Goal: Task Accomplishment & Management: Complete application form

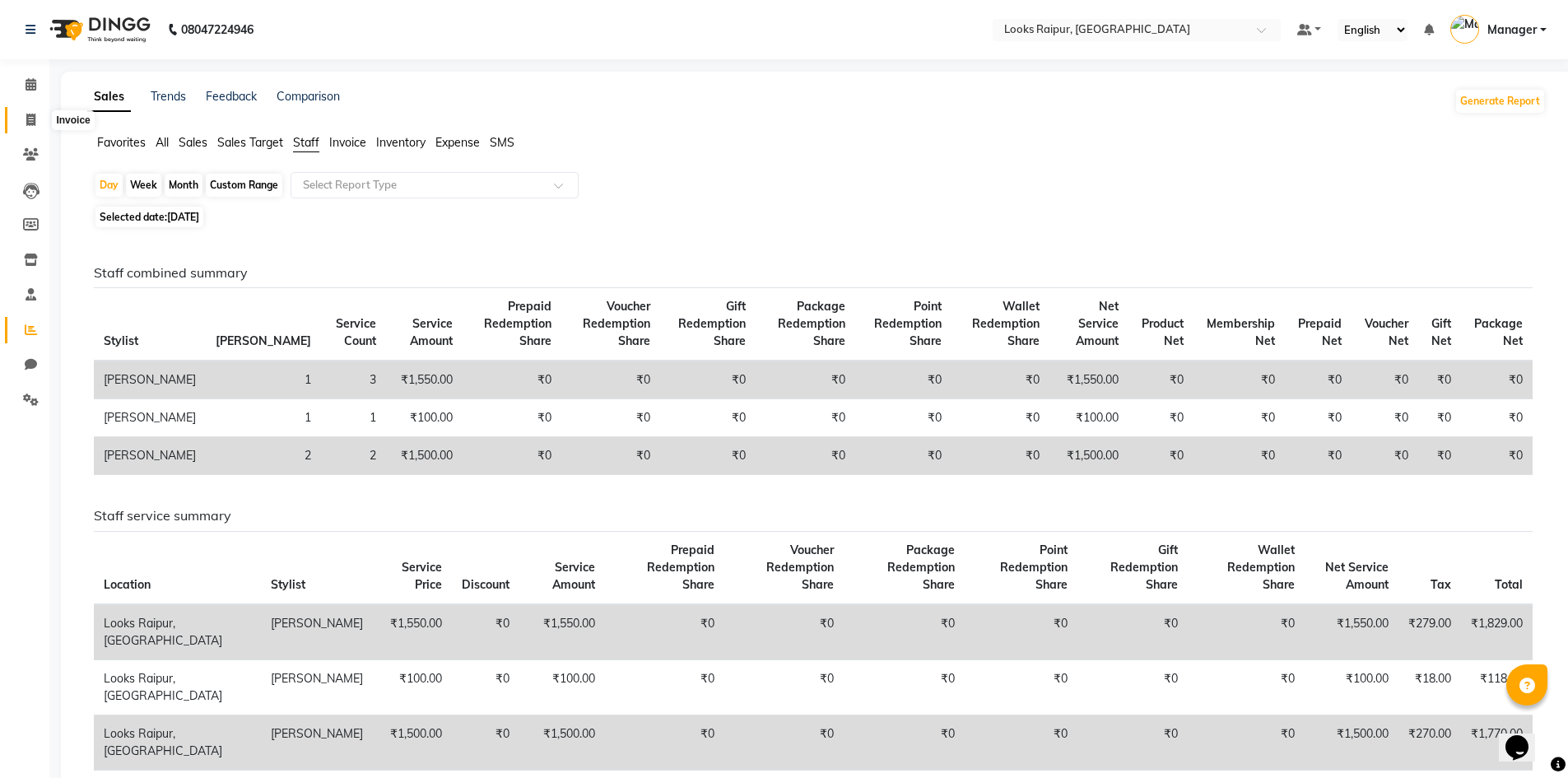
click at [30, 117] on icon at bounding box center [31, 120] width 9 height 13
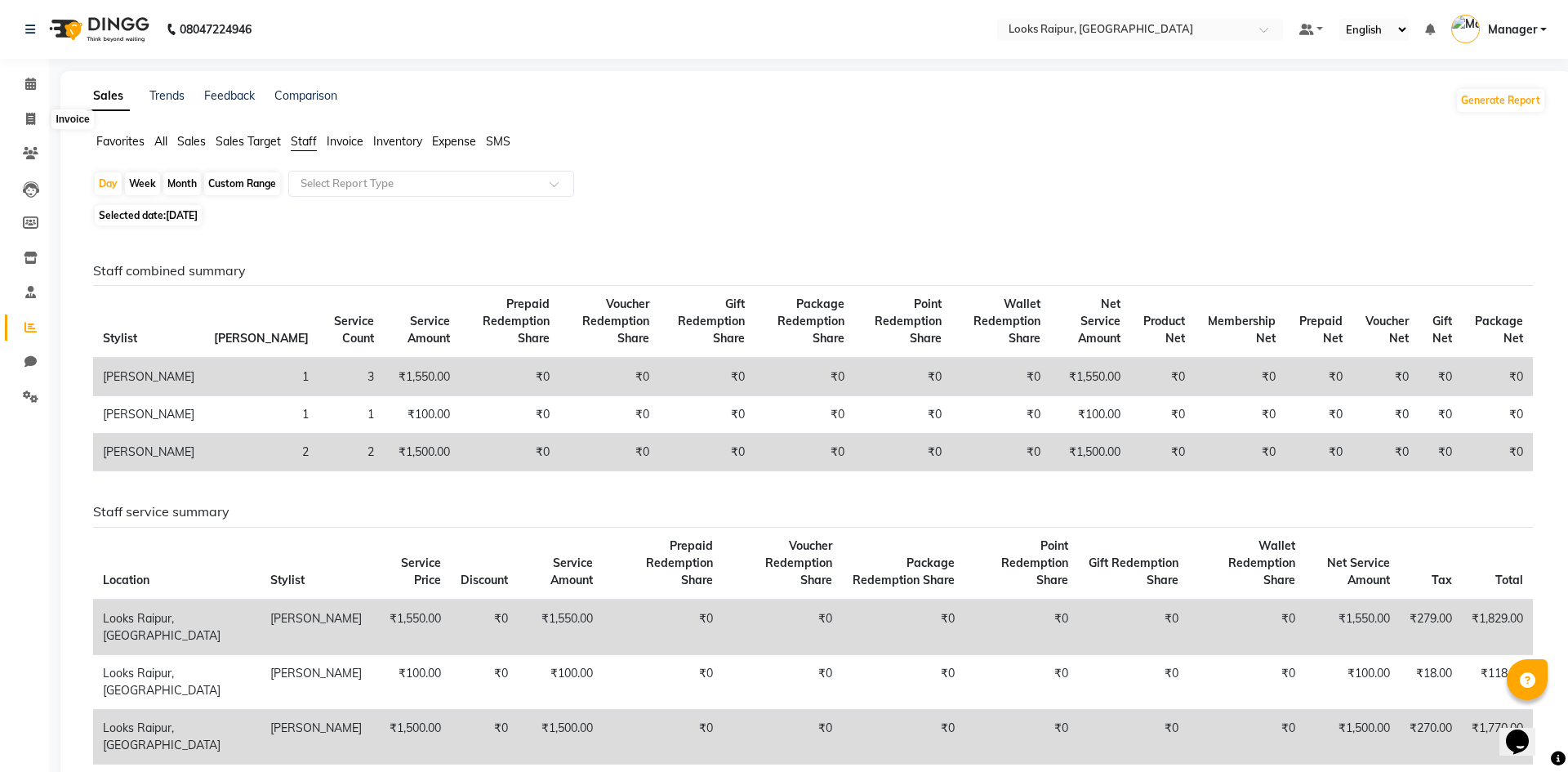
select select "8606"
select select "service"
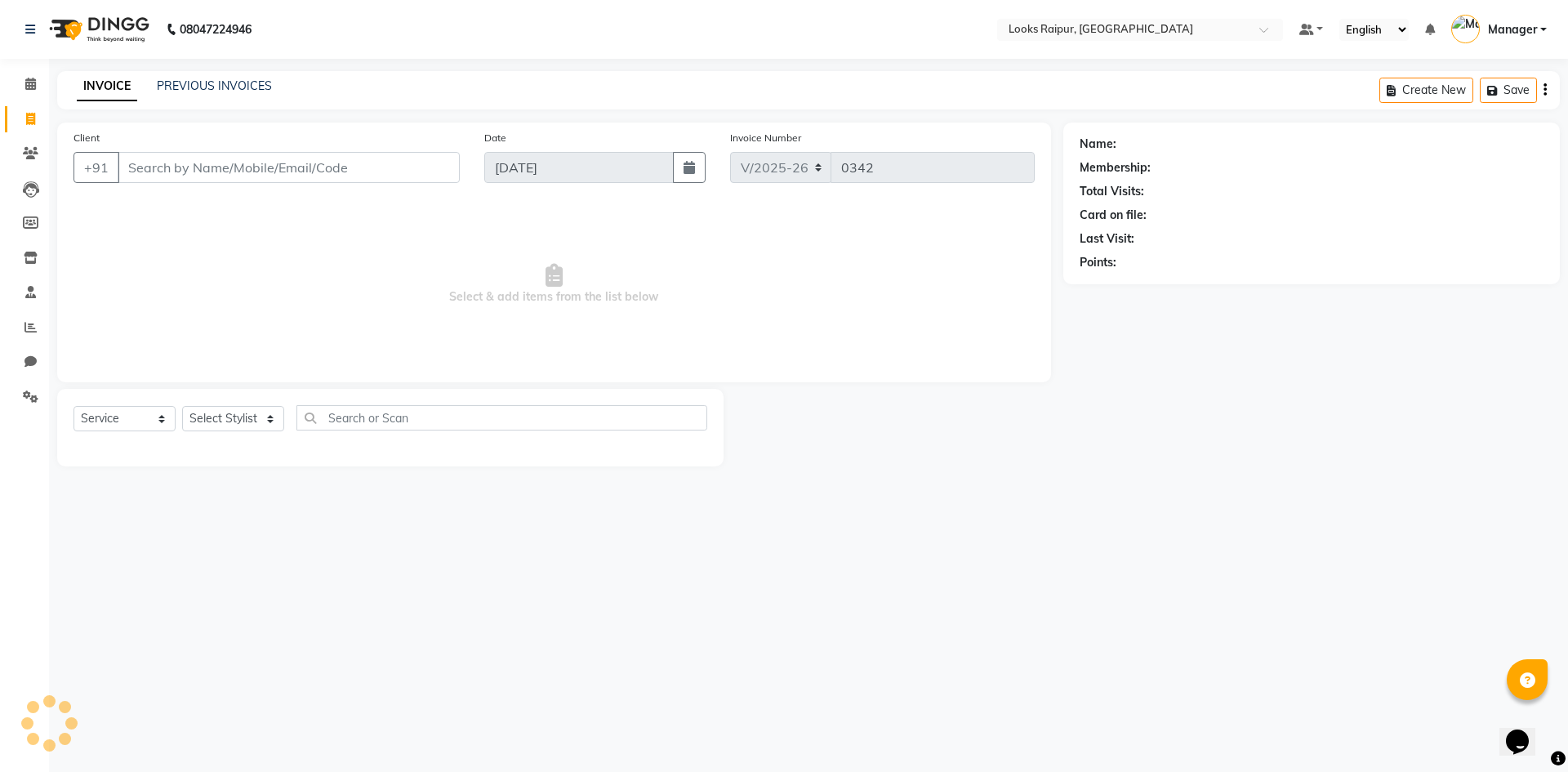
click at [142, 161] on input "Client" at bounding box center [288, 167] width 342 height 31
click at [272, 414] on select "Select Stylist" at bounding box center [233, 418] width 102 height 25
click at [254, 405] on div "Select Service Product Membership Package Voucher Prepaid Gift Card Select Styl…" at bounding box center [390, 427] width 667 height 78
click at [258, 405] on div "Select Service Product Membership Package Voucher Prepaid Gift Card Select Styl…" at bounding box center [390, 427] width 667 height 78
click at [258, 405] on div "Select Service Product Membership Package Voucher Prepaid Gift Card Select Styl…" at bounding box center [390, 424] width 634 height 39
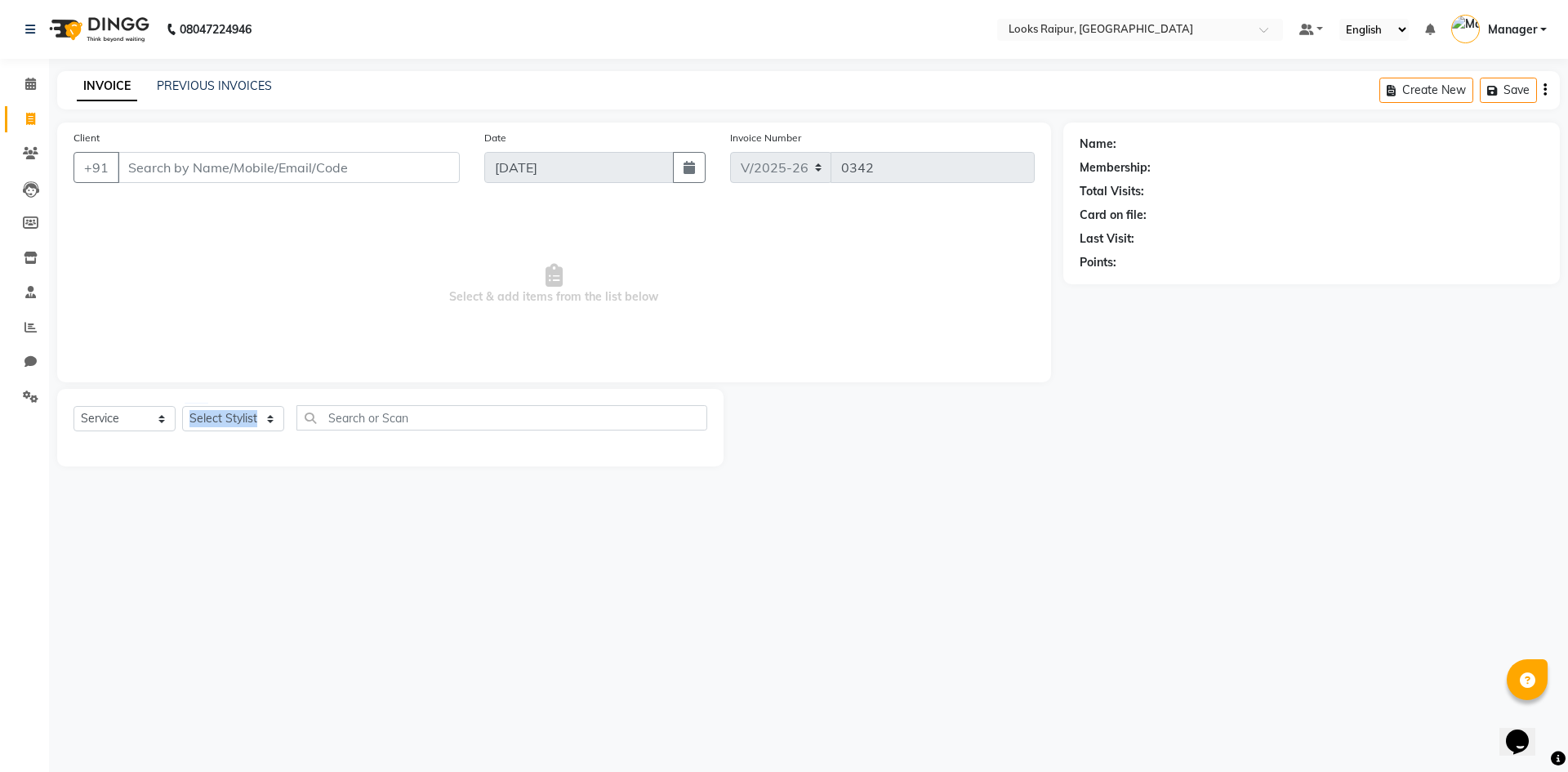
click at [258, 405] on div "Select Service Product Membership Package Voucher Prepaid Gift Card Select Styl…" at bounding box center [390, 424] width 634 height 39
click at [259, 405] on div "Select Service Product Membership Package Voucher Prepaid Gift Card Select Styl…" at bounding box center [390, 424] width 634 height 39
click at [266, 411] on select "Select Stylist Akshay_Pdct [PERSON_NAME] [PERSON_NAME] Counter_Sales Dheerendra…" at bounding box center [233, 418] width 102 height 25
select select "85886"
click at [182, 405] on select "Select Stylist Akshay_Pdct [PERSON_NAME] [PERSON_NAME] Counter_Sales Dheerendra…" at bounding box center [233, 418] width 102 height 25
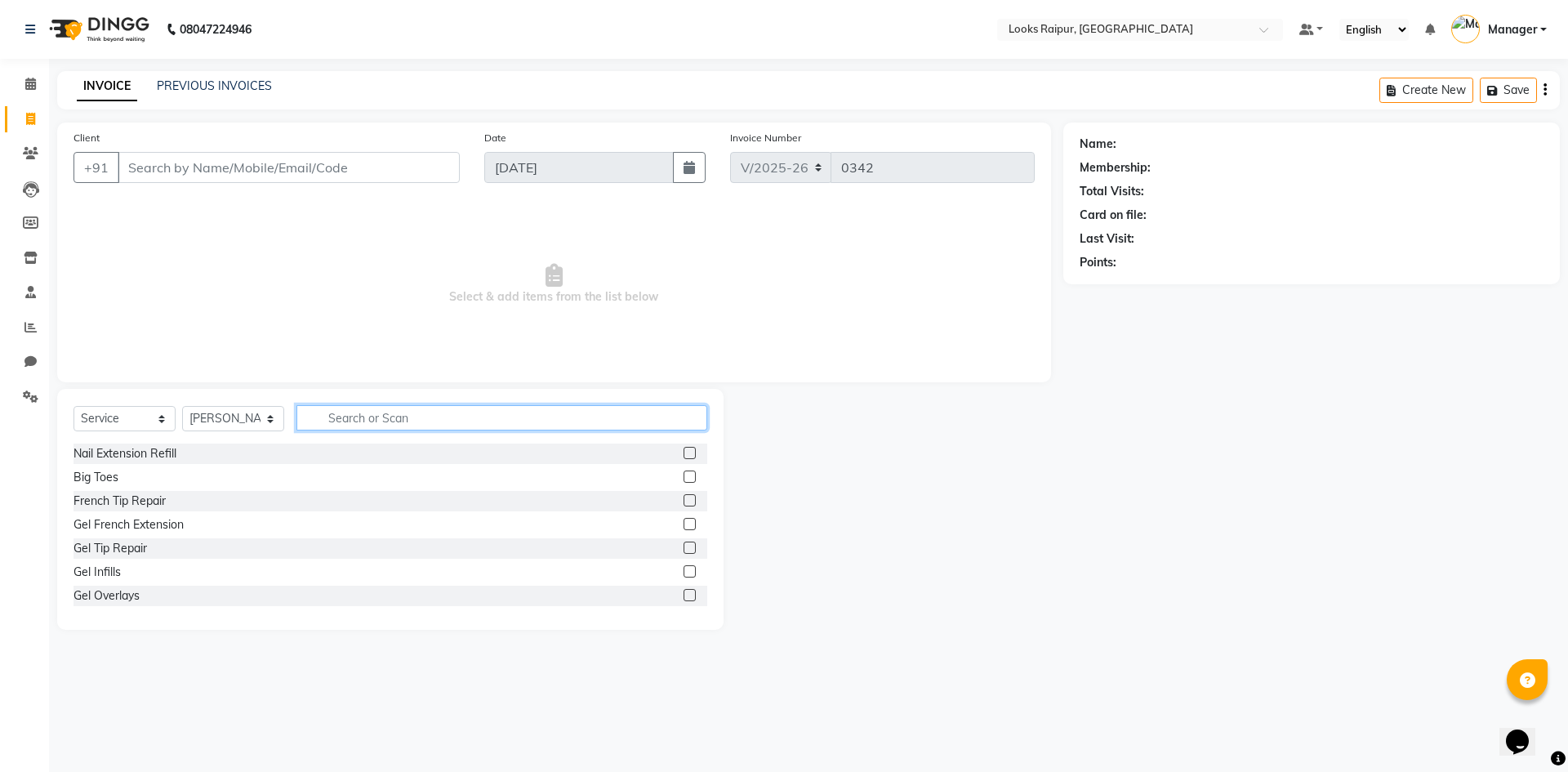
click at [354, 414] on input "text" at bounding box center [501, 418] width 411 height 25
type input "CUT"
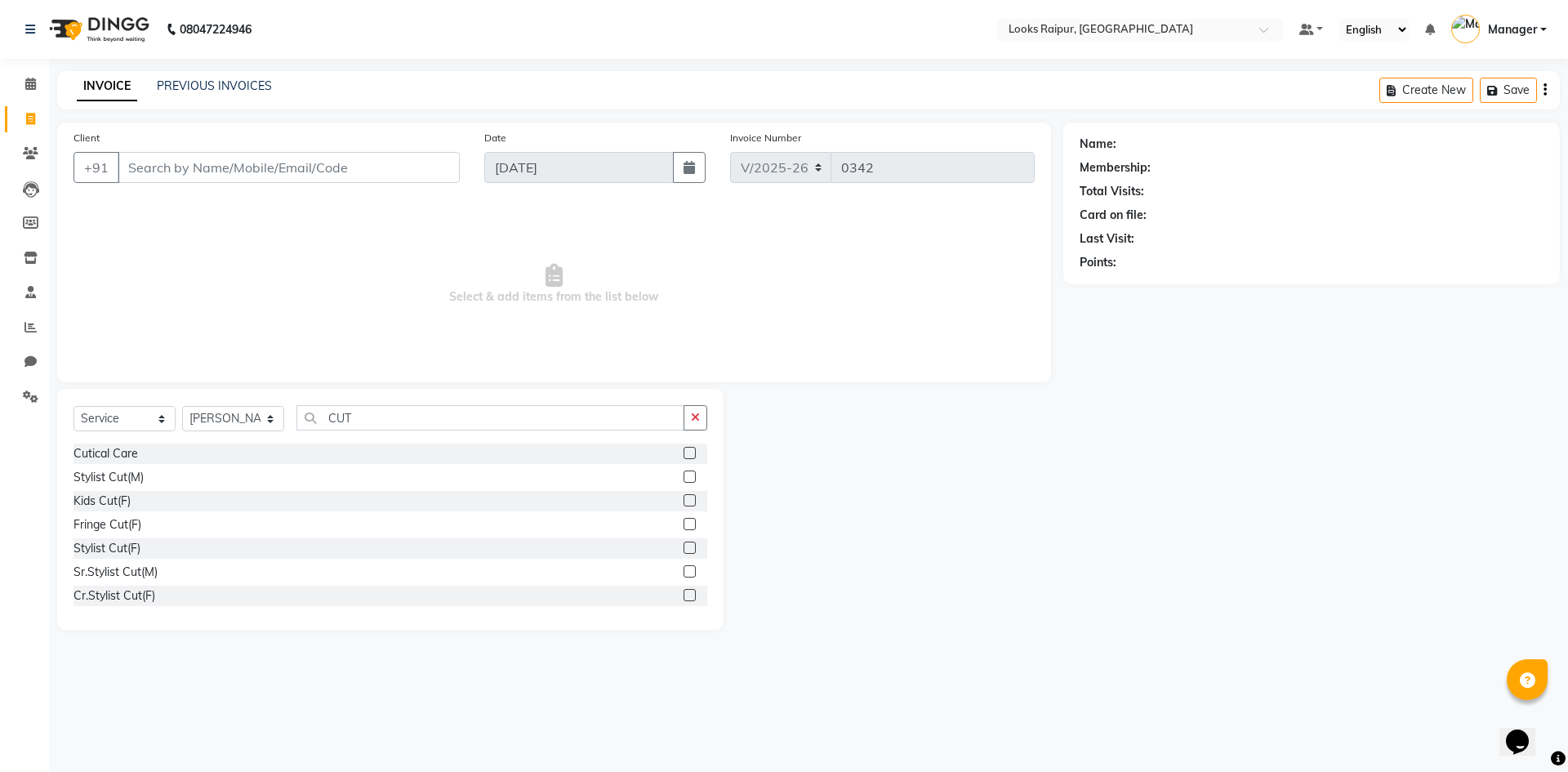
click at [684, 542] on label at bounding box center [690, 548] width 13 height 13
click at [684, 543] on input "checkbox" at bounding box center [689, 548] width 11 height 11
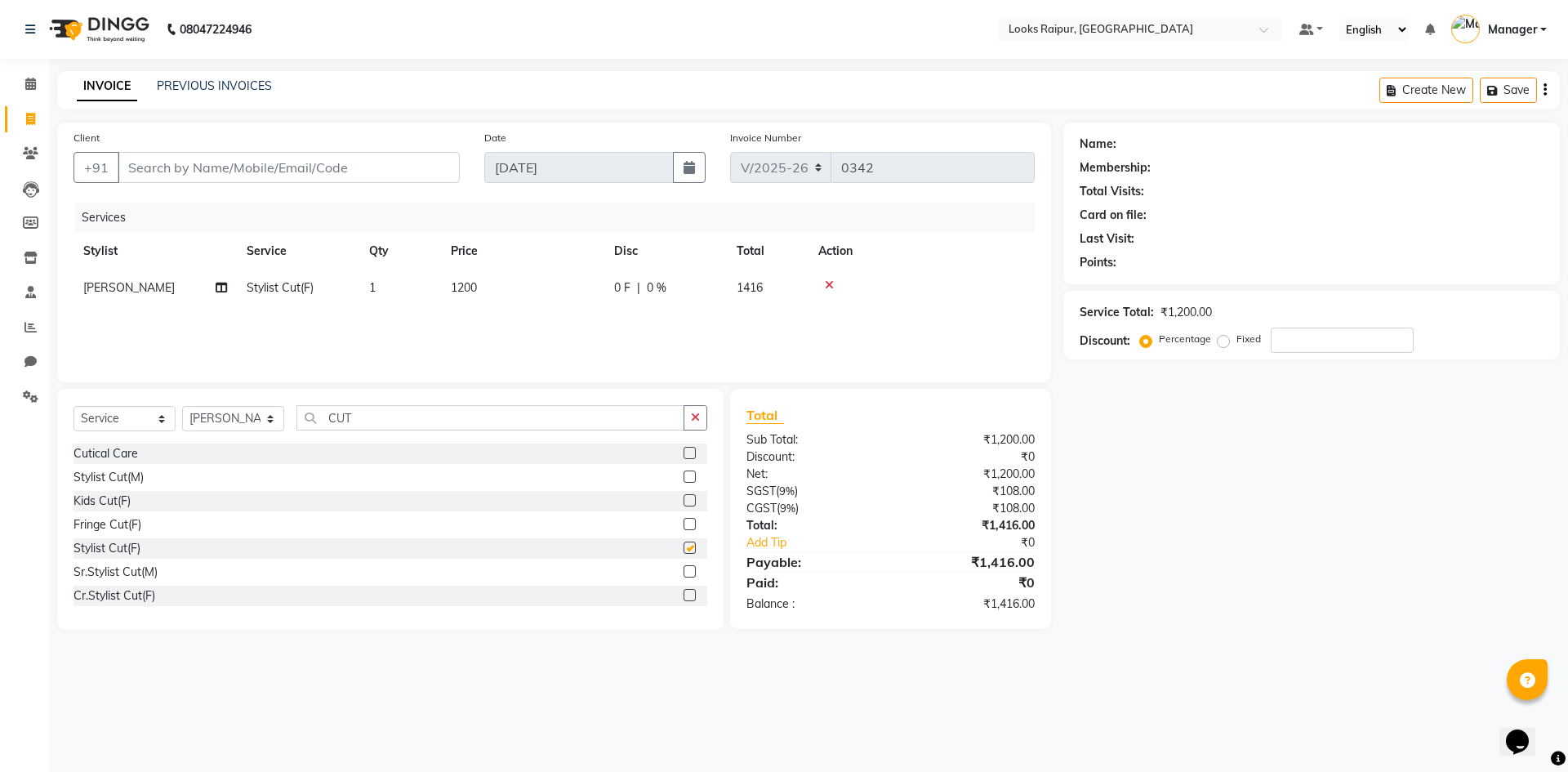
checkbox input "false"
drag, startPoint x: 532, startPoint y: 317, endPoint x: 566, endPoint y: 308, distance: 35.2
click at [542, 313] on div "Services Stylist Service Qty Price Disc Total Action [PERSON_NAME] Stylist Cut(…" at bounding box center [554, 284] width 961 height 163
click at [551, 299] on td "1200" at bounding box center [522, 287] width 163 height 37
select select "85886"
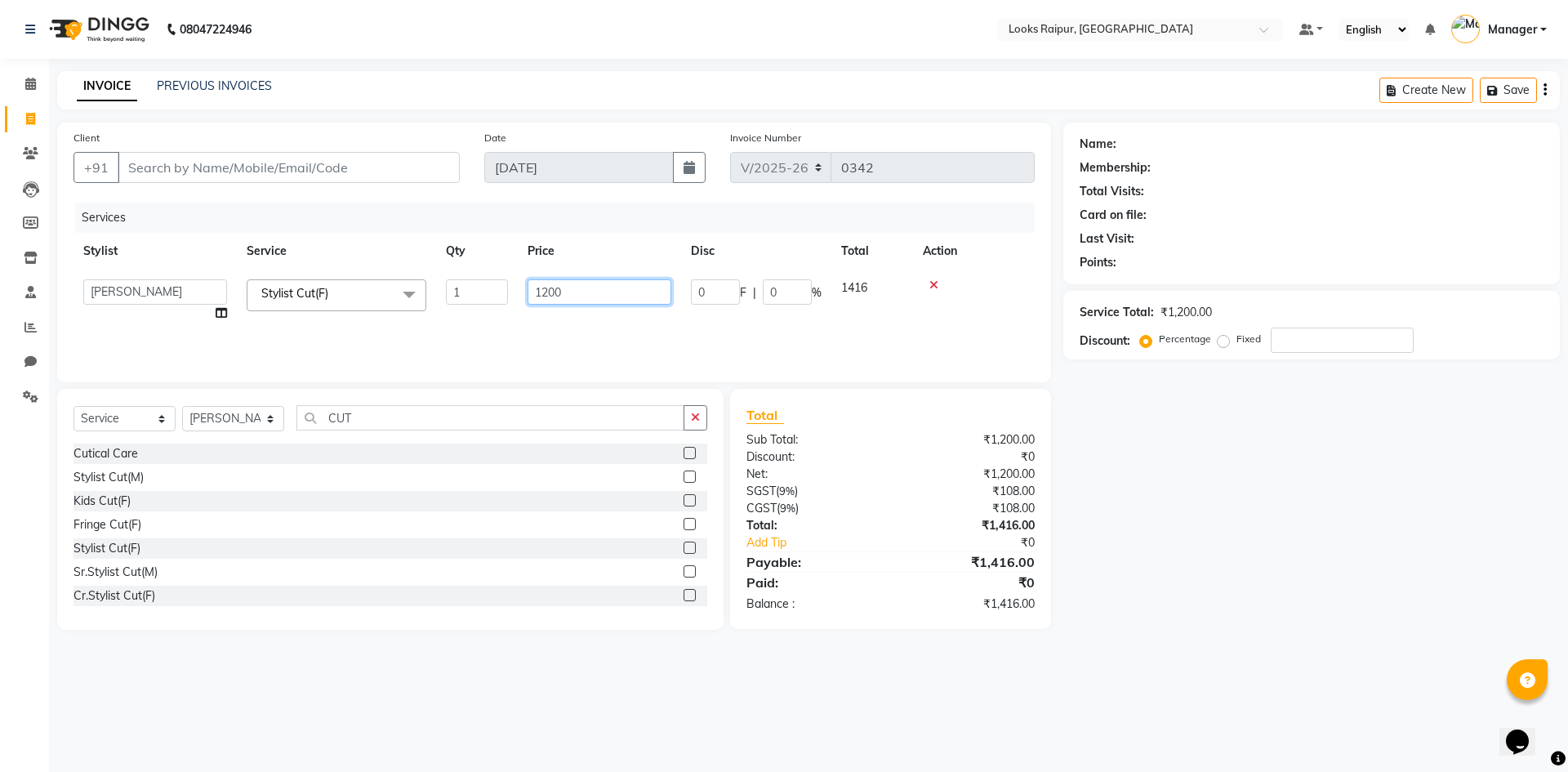
drag, startPoint x: 605, startPoint y: 293, endPoint x: 515, endPoint y: 308, distance: 91.2
click at [515, 308] on tr "Akshay_Pdct [PERSON_NAME] [PERSON_NAME] Counter_Sales Dheerendra_pdct [PERSON_N…" at bounding box center [554, 300] width 961 height 62
type input "1246"
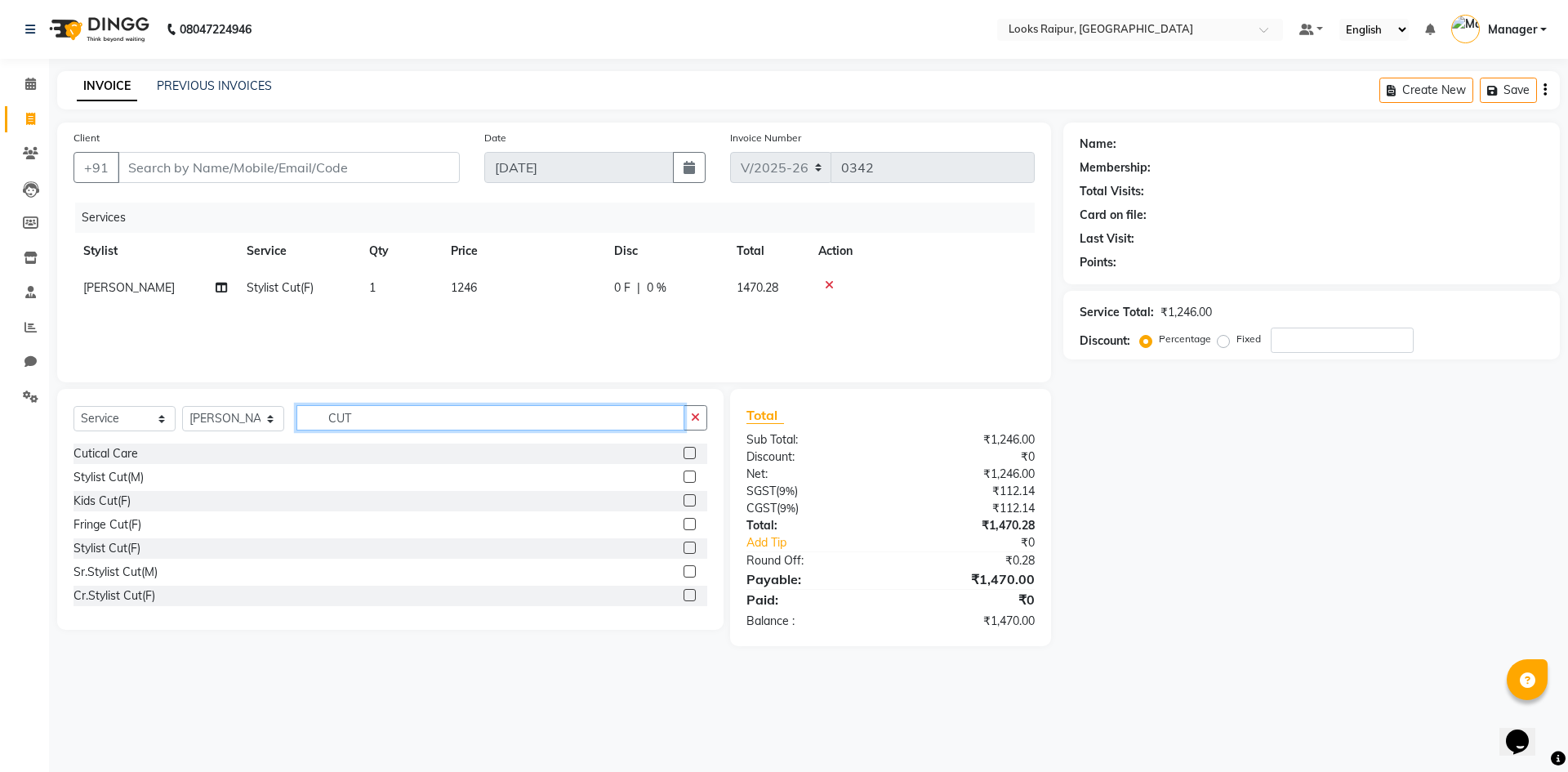
click at [406, 409] on input "CUT" at bounding box center [490, 418] width 388 height 25
type input "C"
type input "WASH"
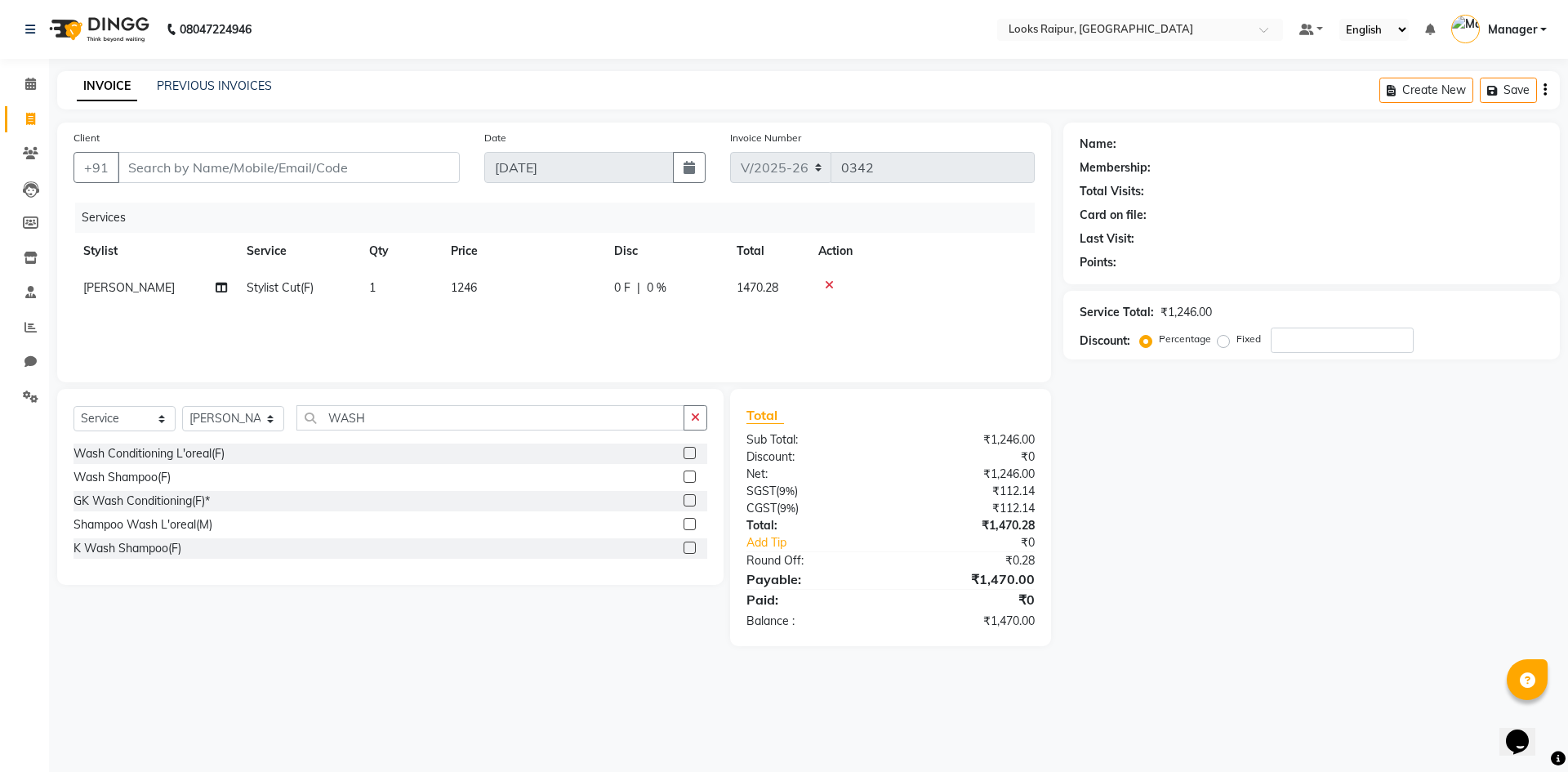
click at [686, 542] on label at bounding box center [690, 548] width 13 height 13
click at [686, 543] on input "checkbox" at bounding box center [689, 548] width 11 height 11
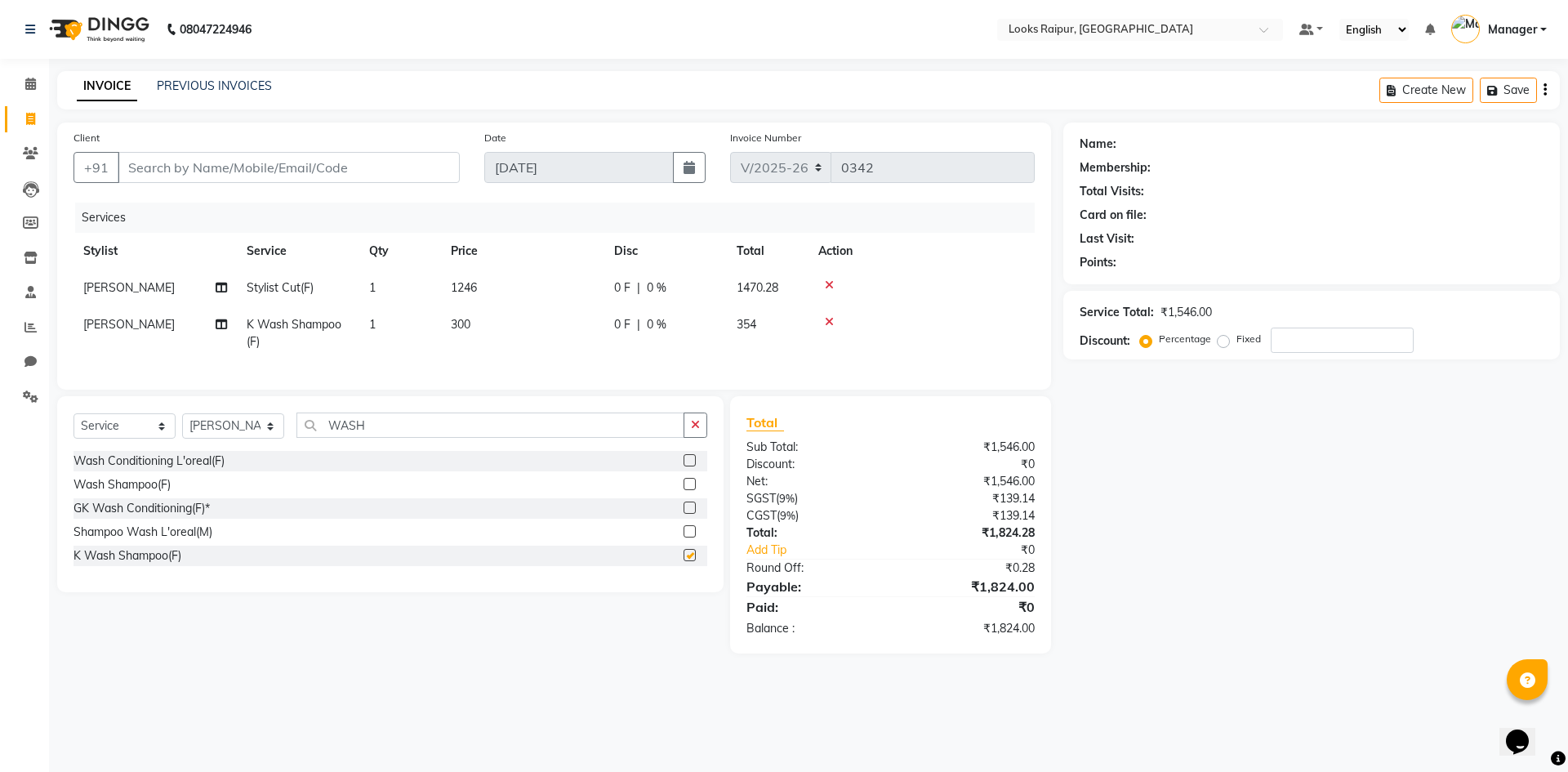
drag, startPoint x: 523, startPoint y: 351, endPoint x: 547, endPoint y: 342, distance: 25.6
click at [525, 350] on td "300" at bounding box center [522, 333] width 163 height 54
checkbox input "false"
select select "85886"
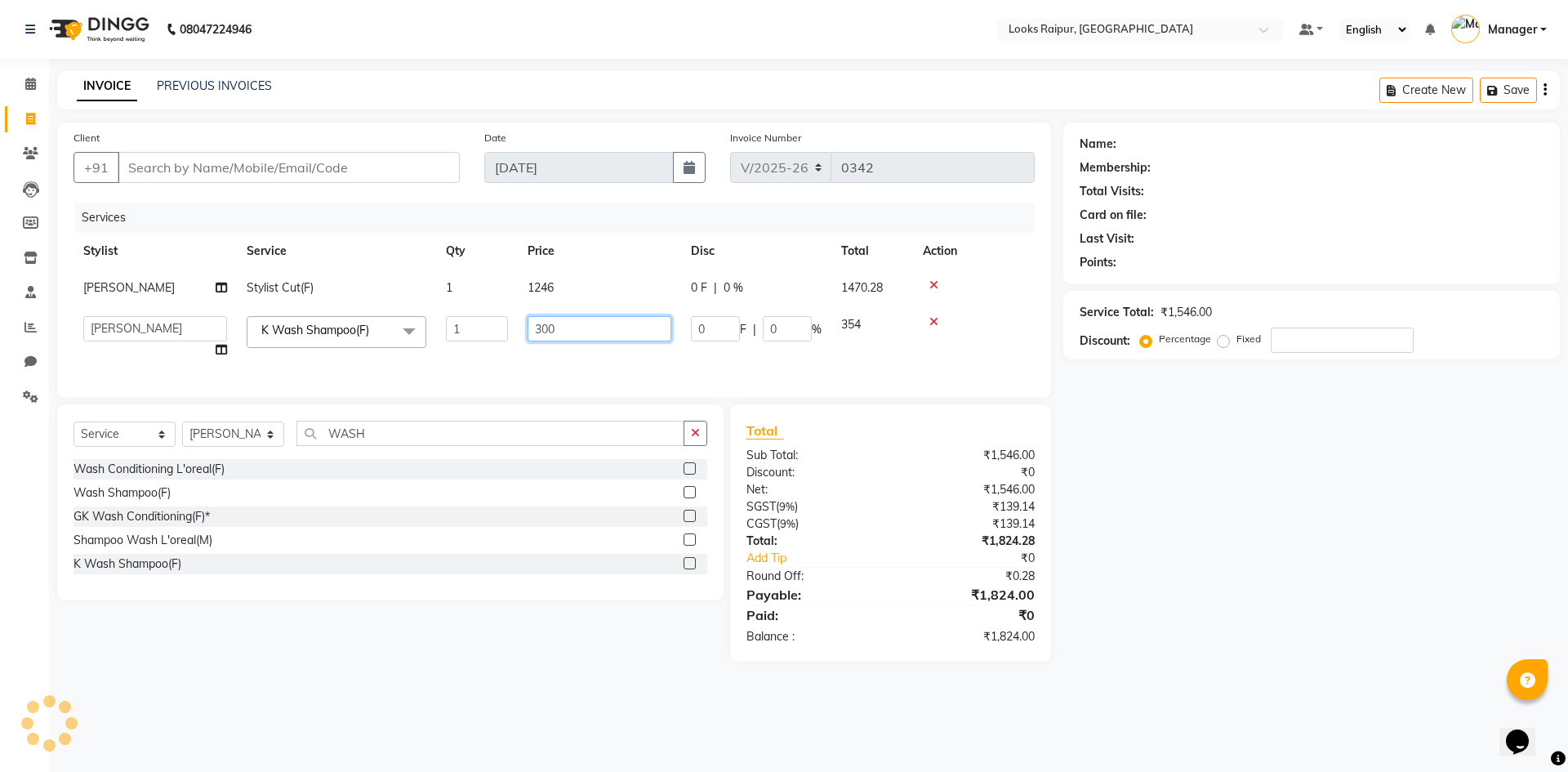
drag, startPoint x: 575, startPoint y: 331, endPoint x: 509, endPoint y: 337, distance: 66.3
click at [509, 337] on tr "Akshay_Pdct [PERSON_NAME] [PERSON_NAME] Counter_Sales Dheerendra_pdct [PERSON_N…" at bounding box center [554, 337] width 961 height 62
type input "600"
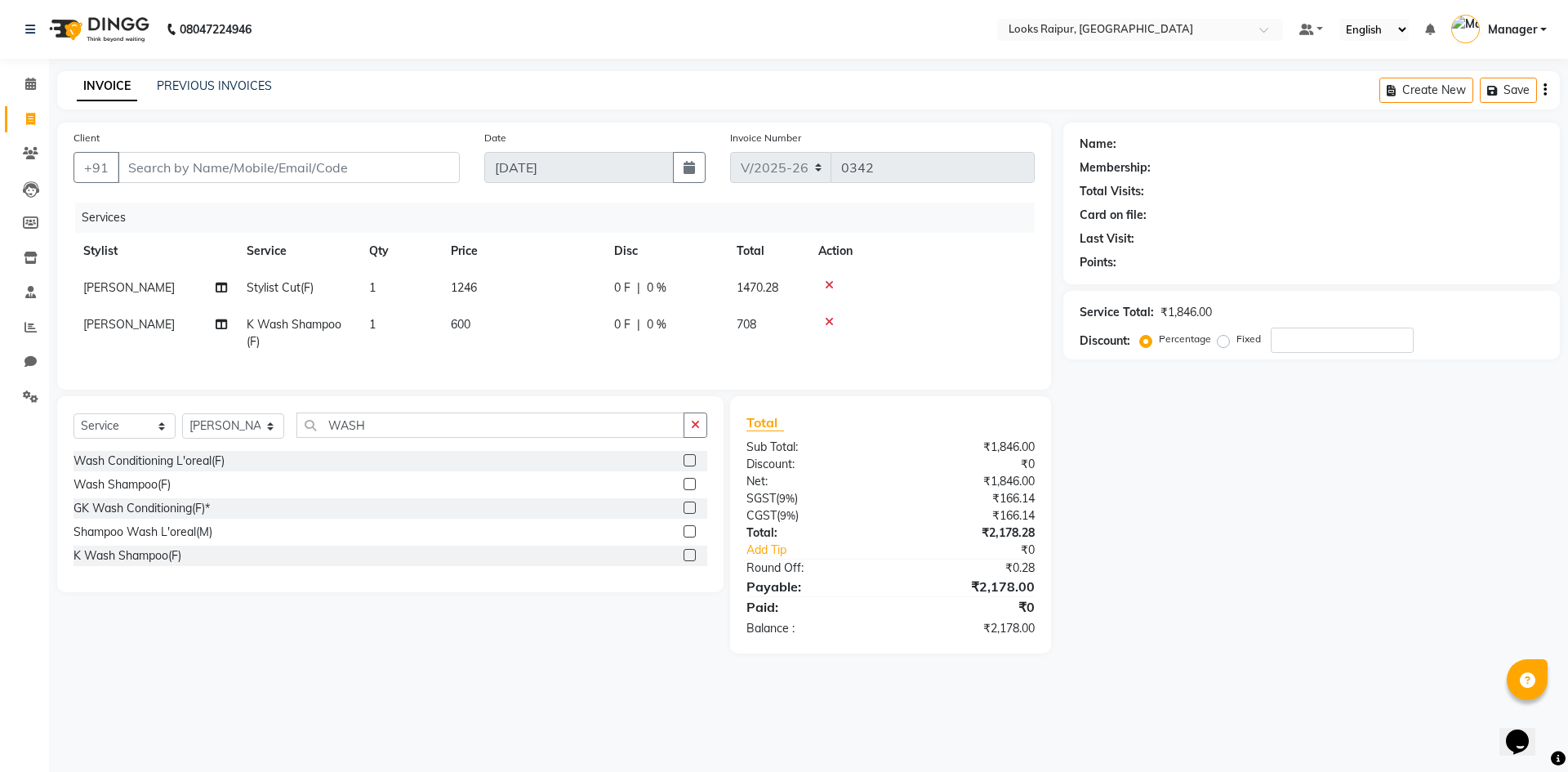
click at [541, 373] on div "Services Stylist Service Qty Price Disc Total Action [PERSON_NAME] Stylist Cut(…" at bounding box center [554, 287] width 961 height 171
click at [388, 438] on input "WASH" at bounding box center [490, 425] width 388 height 25
type input "W"
click at [239, 163] on input "Client" at bounding box center [288, 167] width 342 height 31
type input "8"
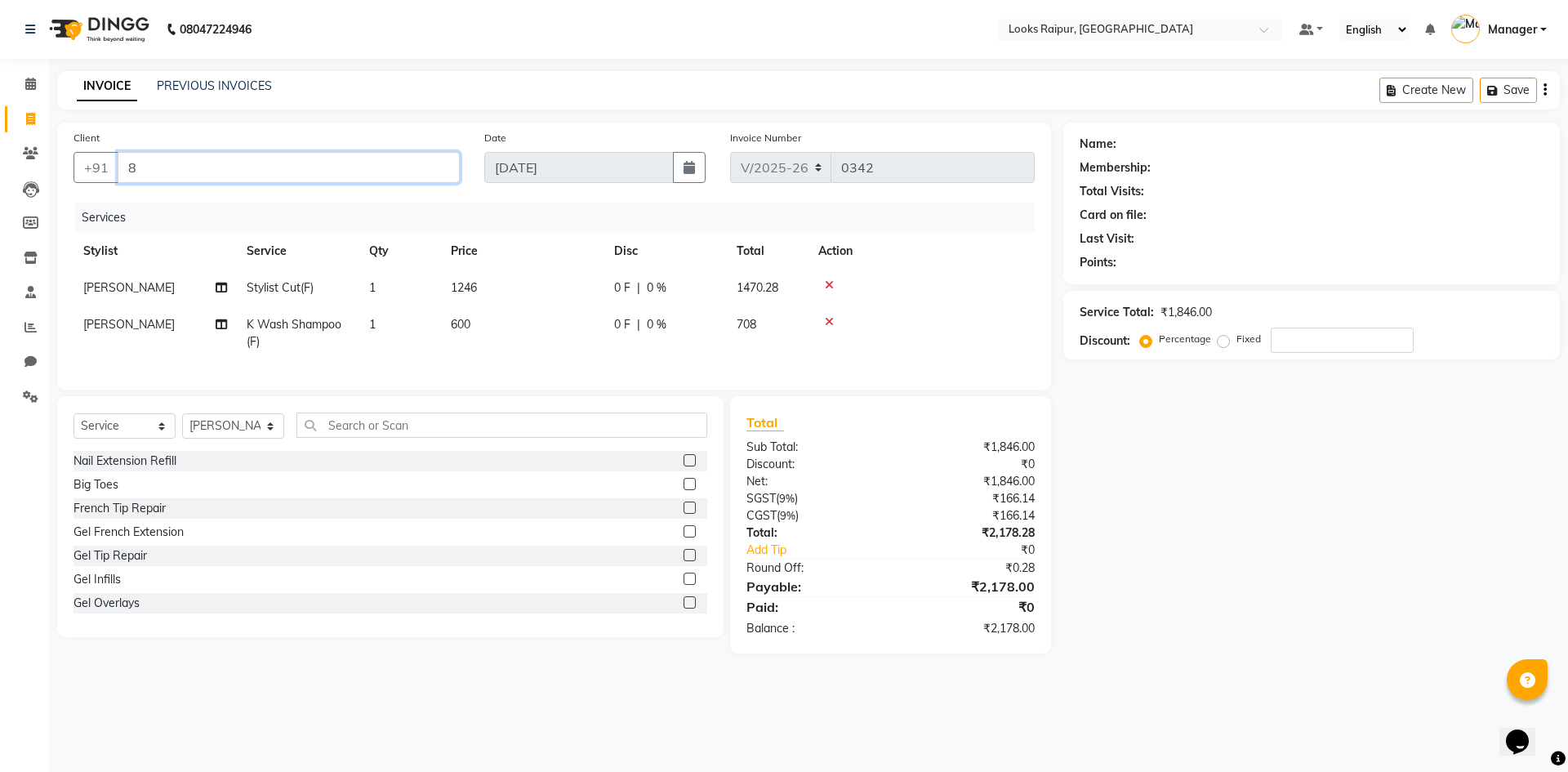
type input "0"
type input "8120998555"
click at [434, 173] on span "Add Client" at bounding box center [417, 167] width 64 height 16
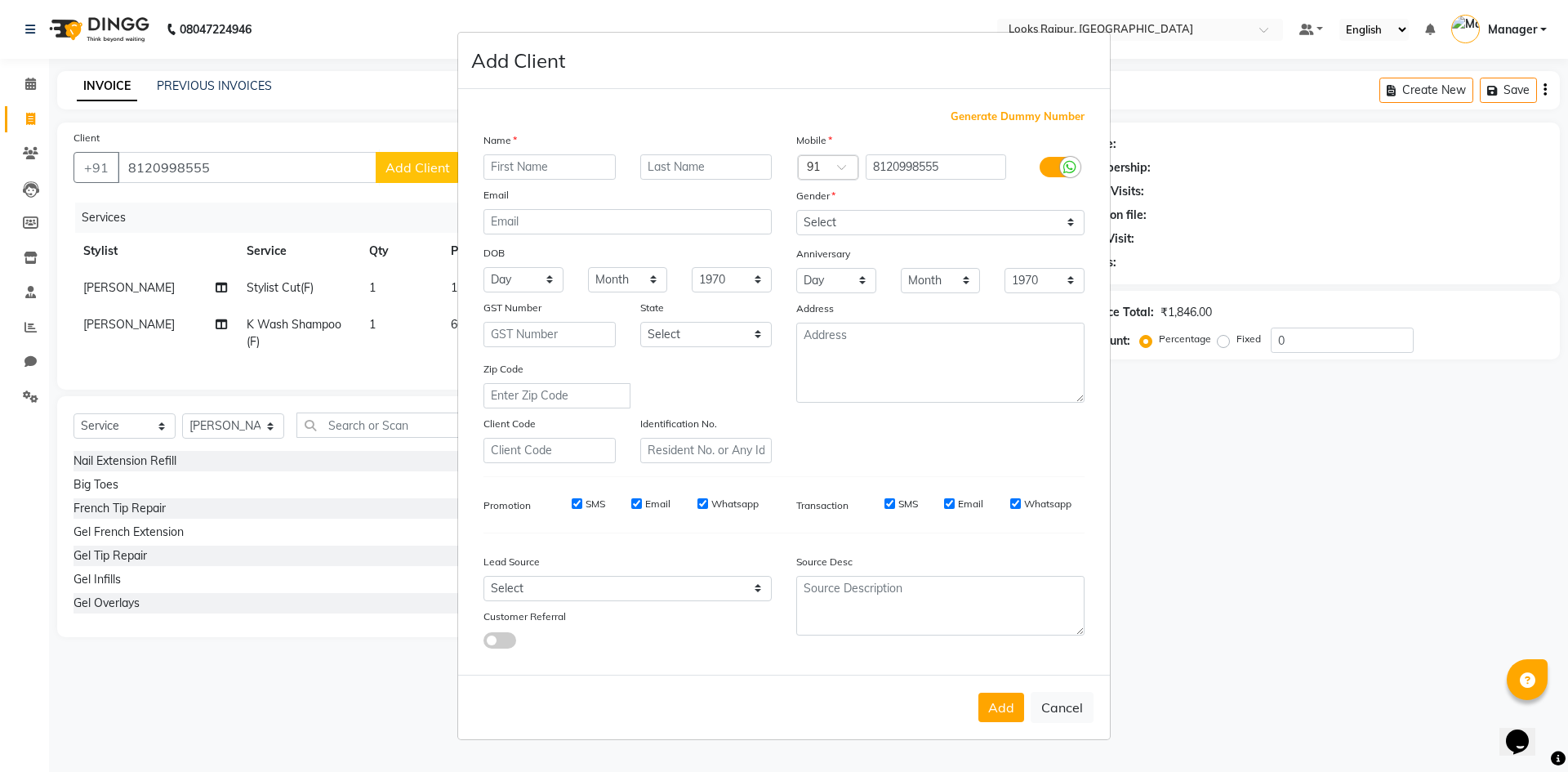
drag, startPoint x: 517, startPoint y: 163, endPoint x: 505, endPoint y: 171, distance: 14.4
click at [514, 166] on input "text" at bounding box center [549, 167] width 132 height 25
type input "[PERSON_NAME]"
drag, startPoint x: 724, startPoint y: 174, endPoint x: 730, endPoint y: 158, distance: 17.1
click at [724, 173] on input "text" at bounding box center [706, 167] width 132 height 25
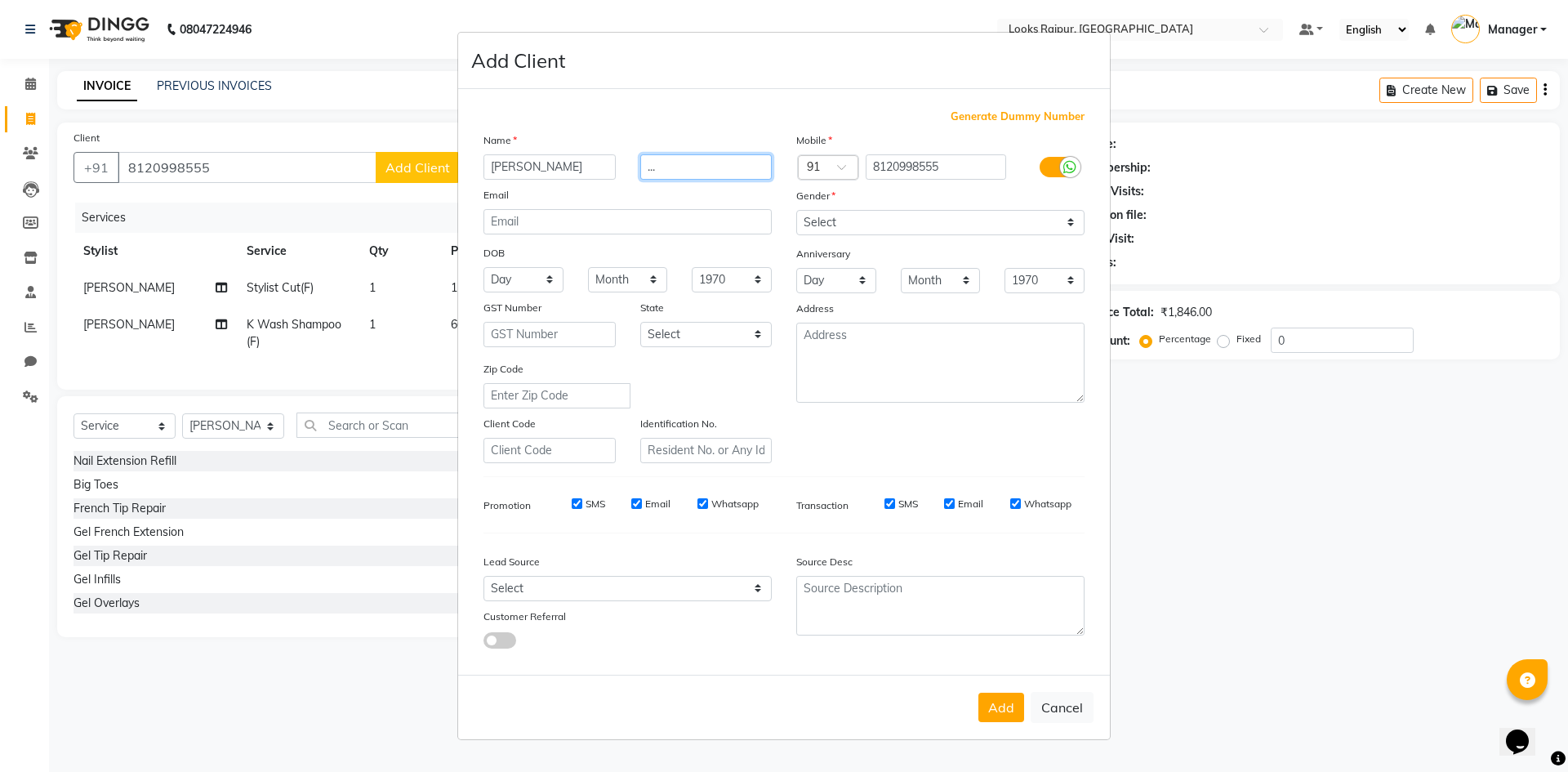
type input "..."
click at [1072, 226] on select "Select [DEMOGRAPHIC_DATA] [DEMOGRAPHIC_DATA] Other Prefer Not To Say" at bounding box center [940, 222] width 288 height 25
select select "[DEMOGRAPHIC_DATA]"
click at [797, 209] on select "Select [DEMOGRAPHIC_DATA] [DEMOGRAPHIC_DATA] Other Prefer Not To Say" at bounding box center [940, 222] width 288 height 25
click at [1009, 712] on button "Add" at bounding box center [1001, 707] width 46 height 30
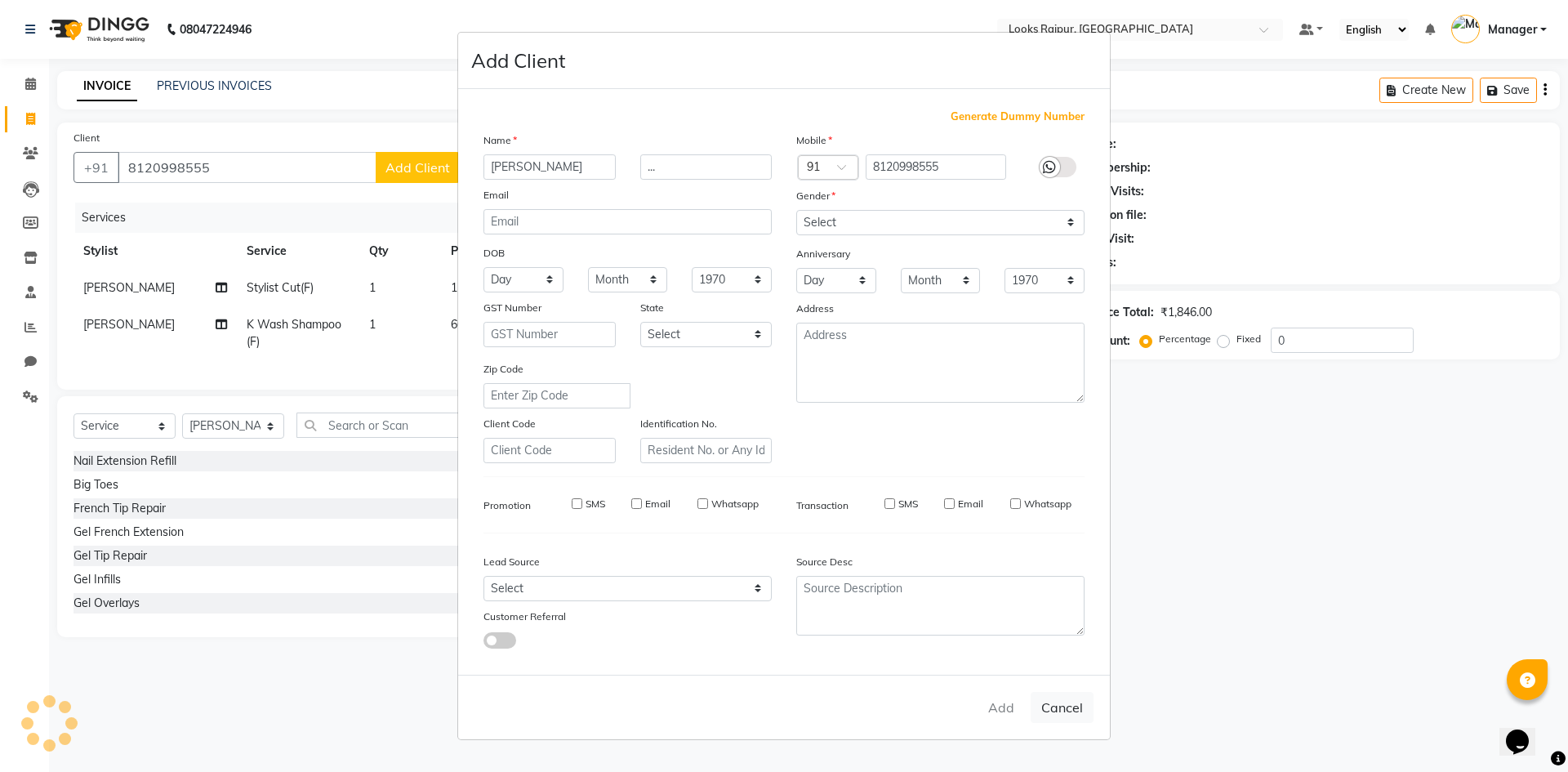
select select
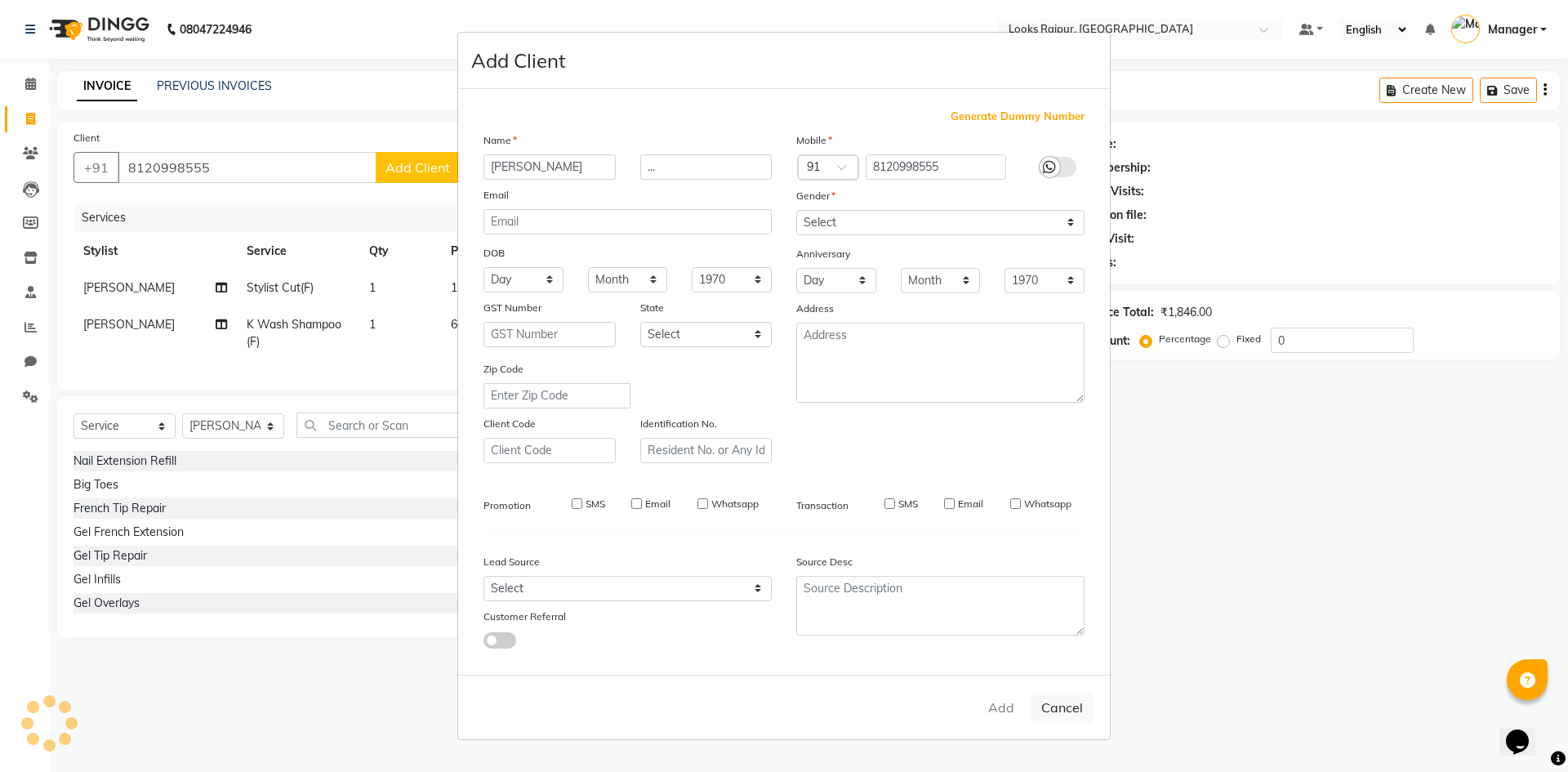
select select
checkbox input "false"
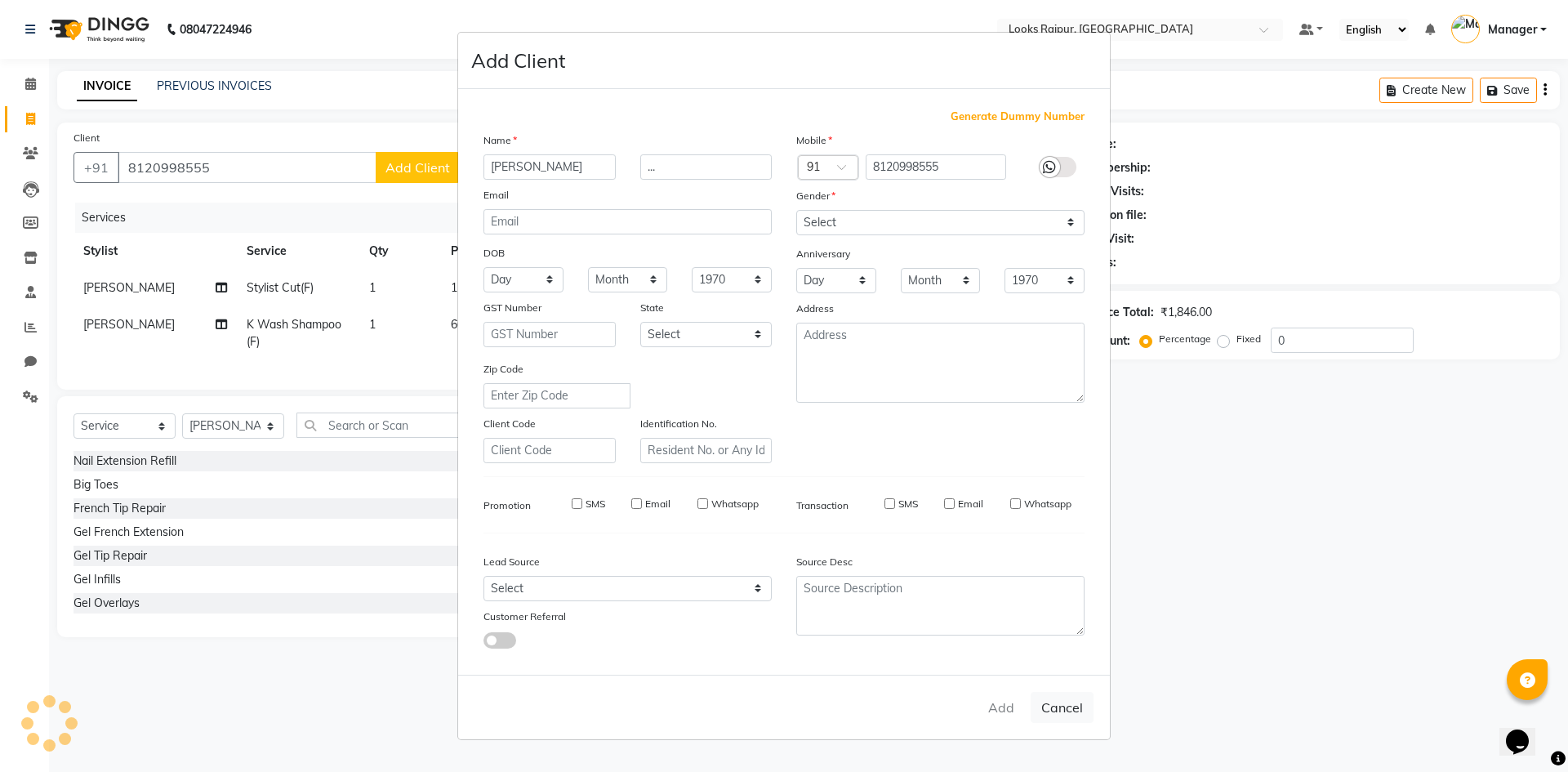
checkbox input "false"
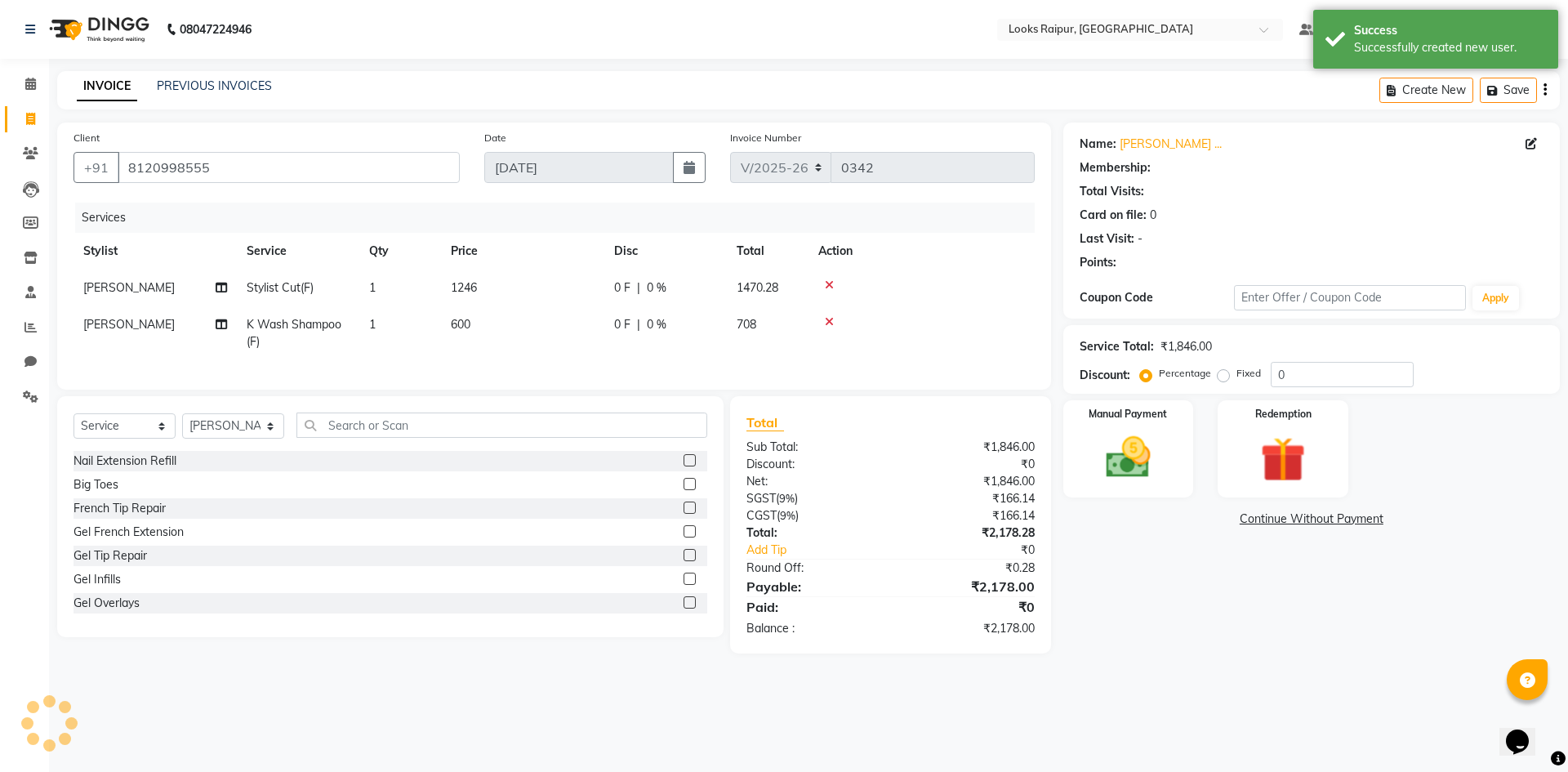
select select "1: Object"
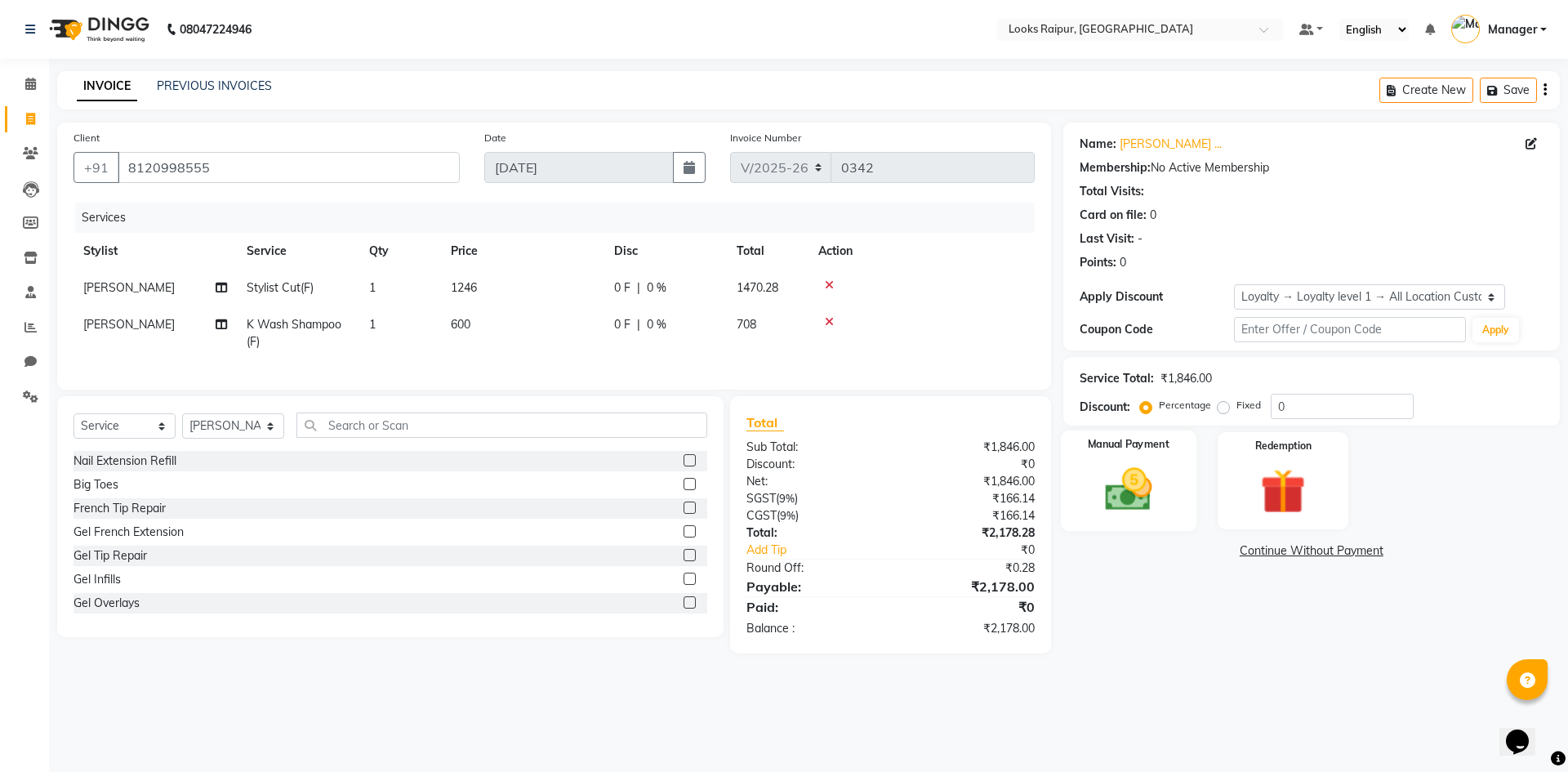
click at [1156, 495] on img at bounding box center [1128, 489] width 76 height 54
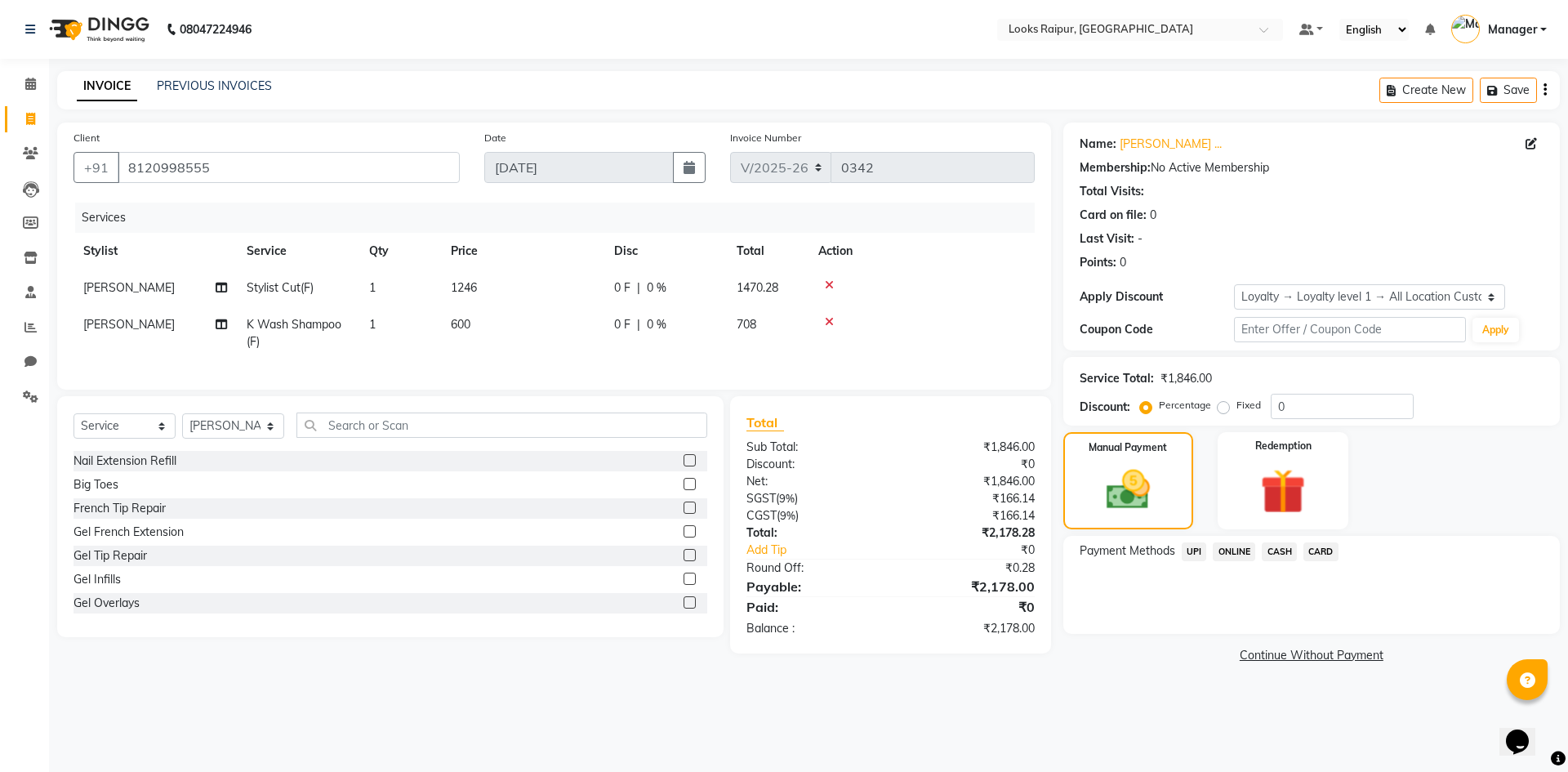
click at [1281, 551] on span "CASH" at bounding box center [1279, 551] width 35 height 19
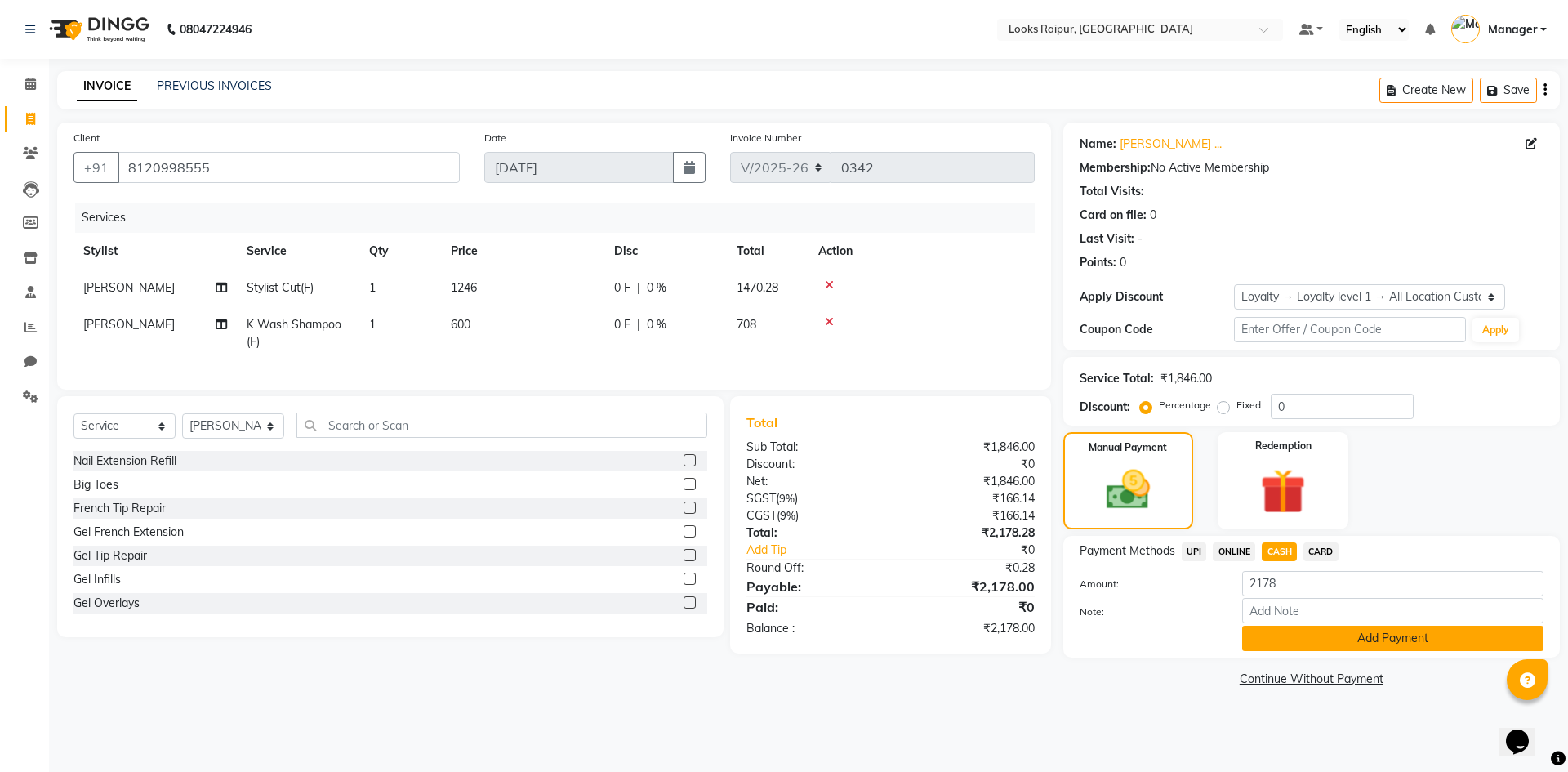
click at [1262, 642] on button "Add Payment" at bounding box center [1393, 638] width 302 height 25
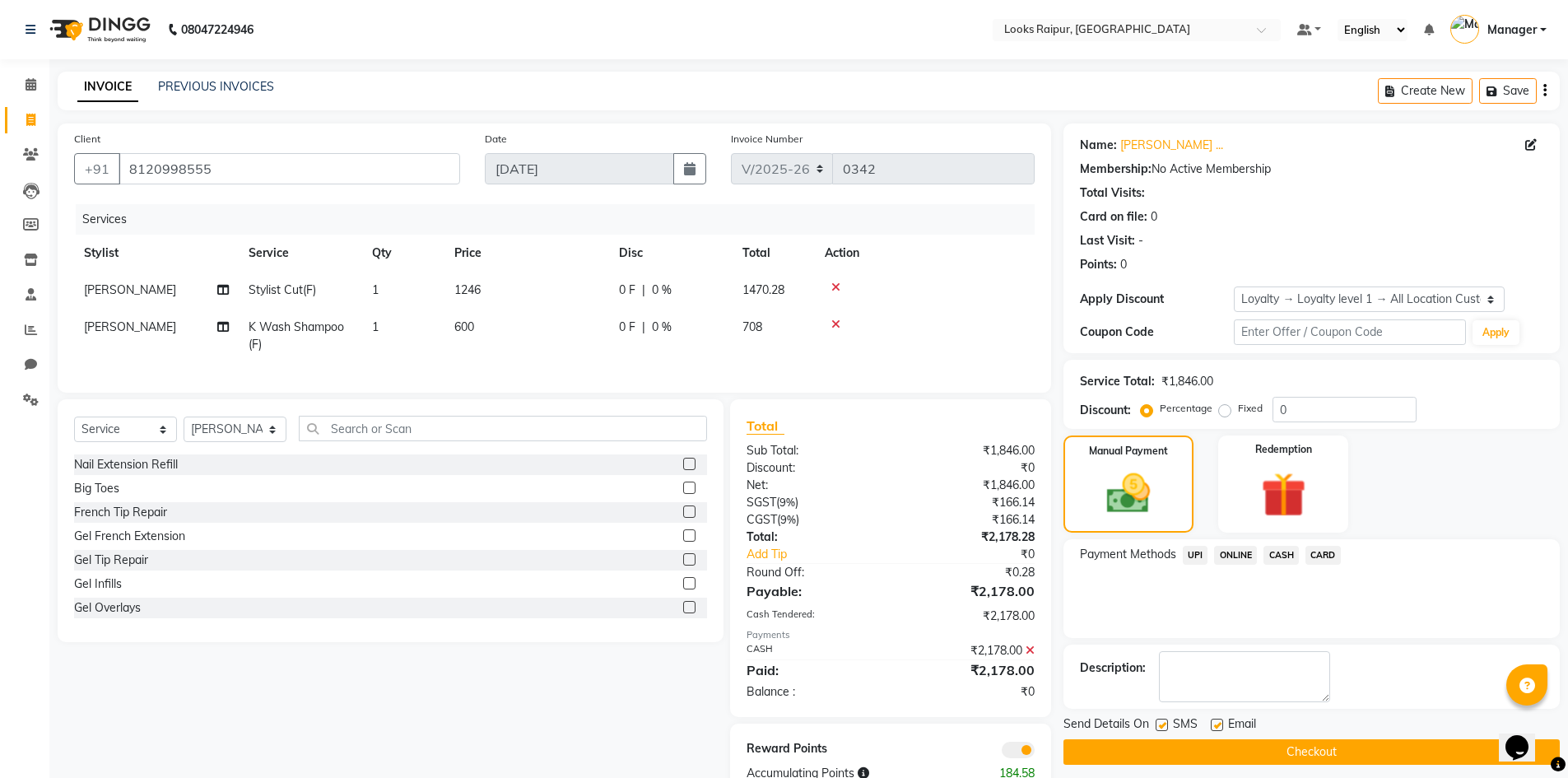
click at [1284, 752] on button "Checkout" at bounding box center [1310, 752] width 496 height 25
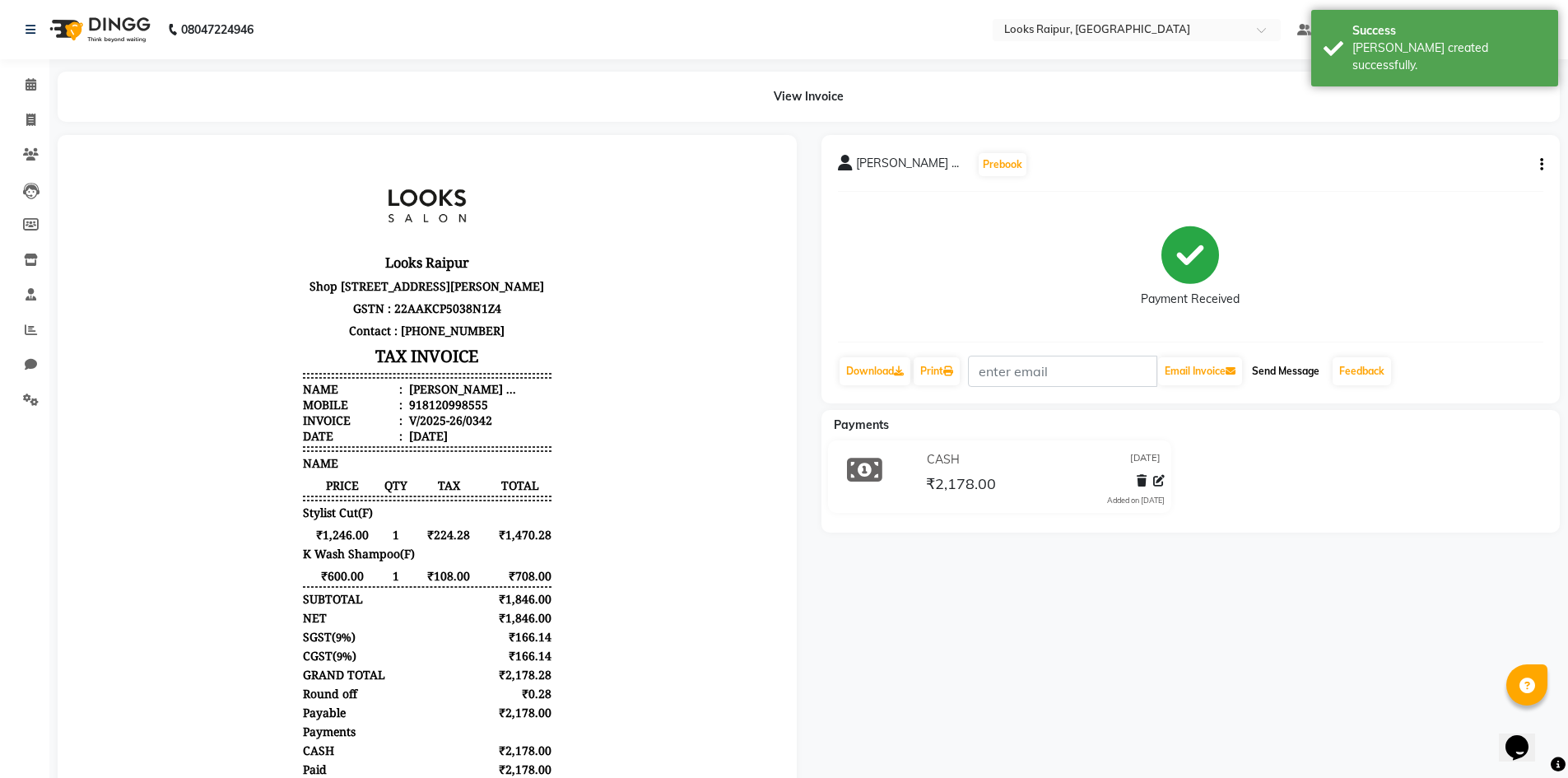
click at [1282, 376] on button "Send Message" at bounding box center [1285, 370] width 81 height 28
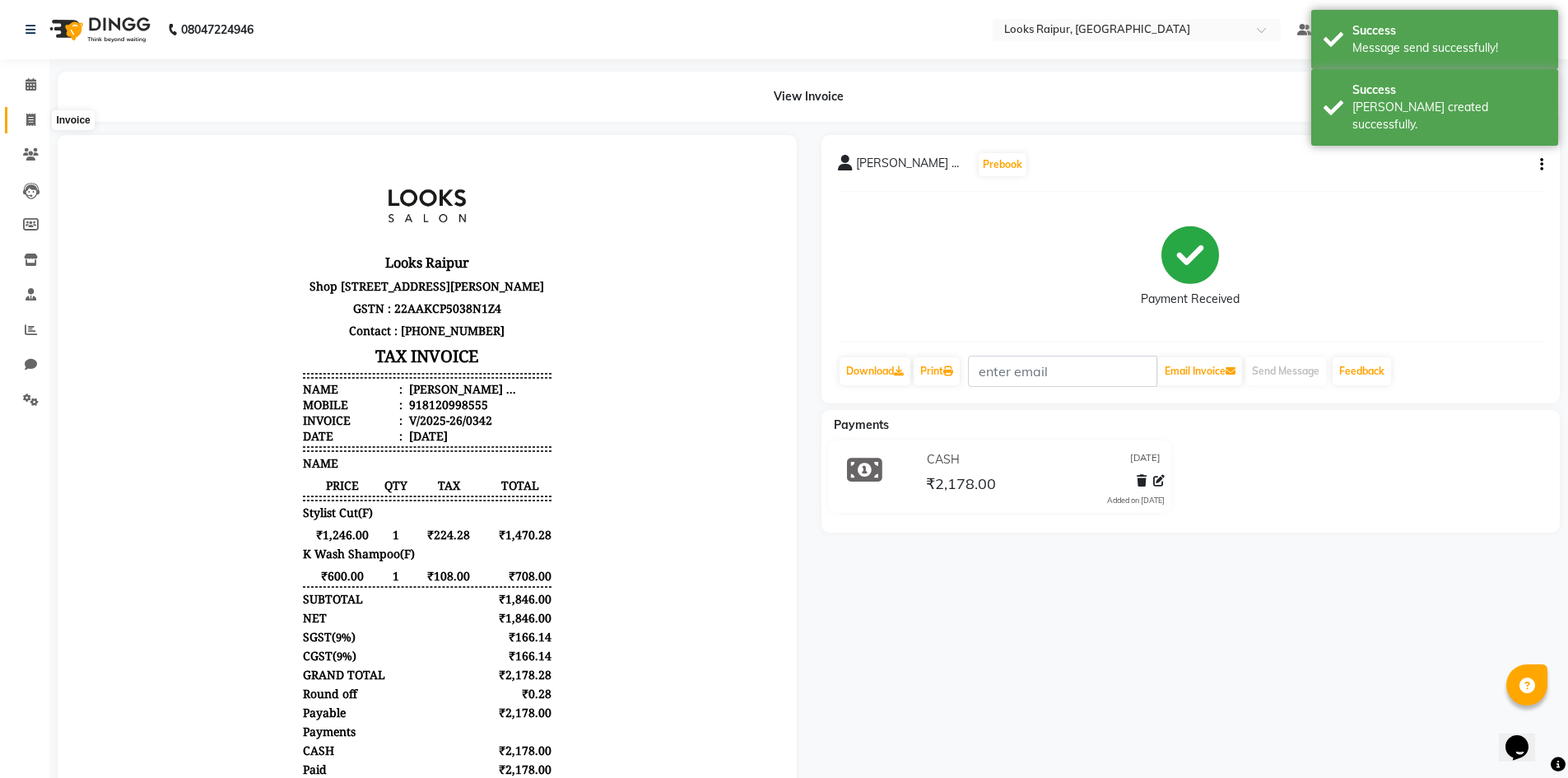
click at [36, 123] on span at bounding box center [31, 120] width 29 height 19
select select "service"
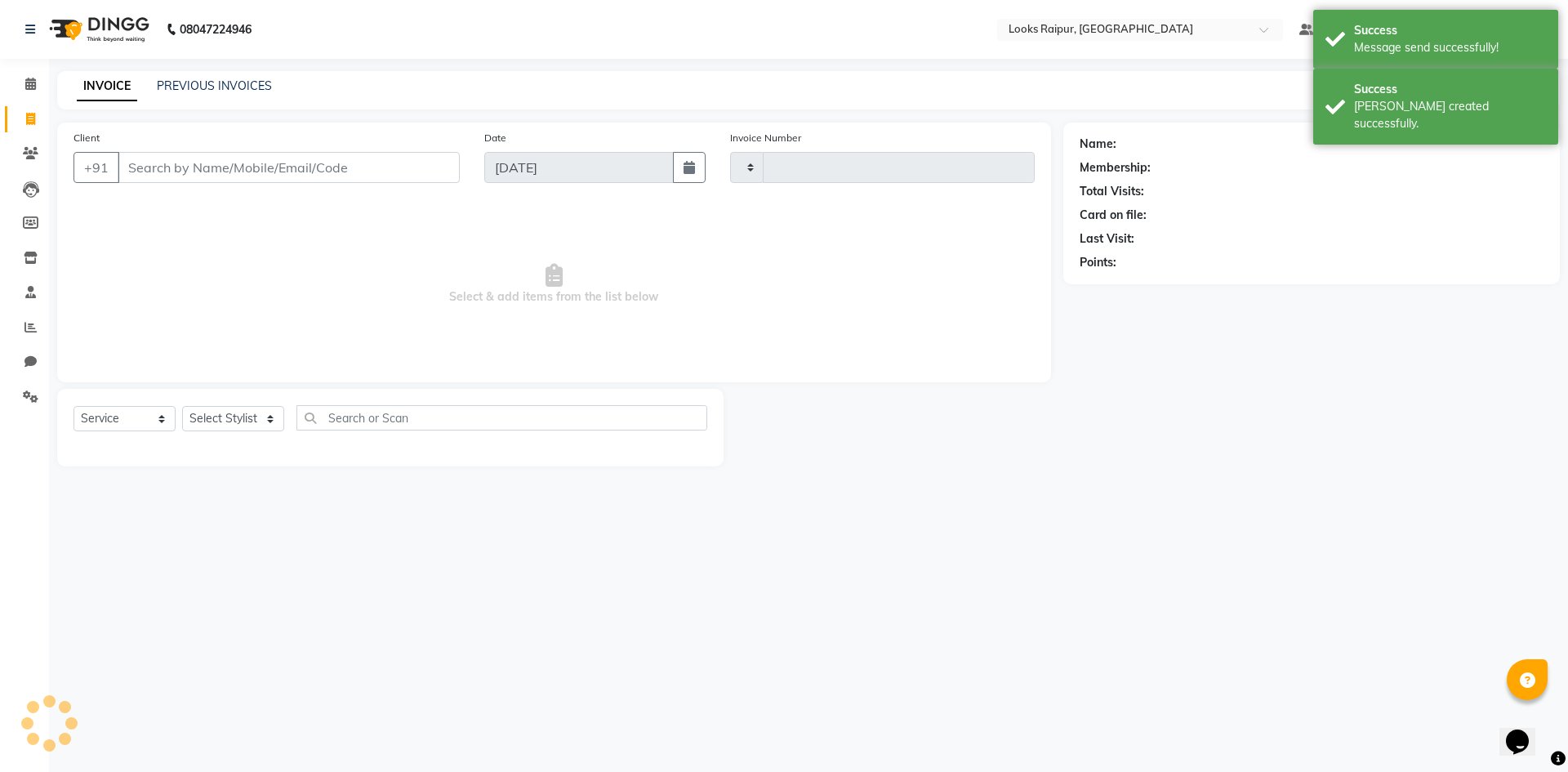
type input "0343"
select select "8606"
click at [195, 88] on link "PREVIOUS INVOICES" at bounding box center [215, 86] width 116 height 14
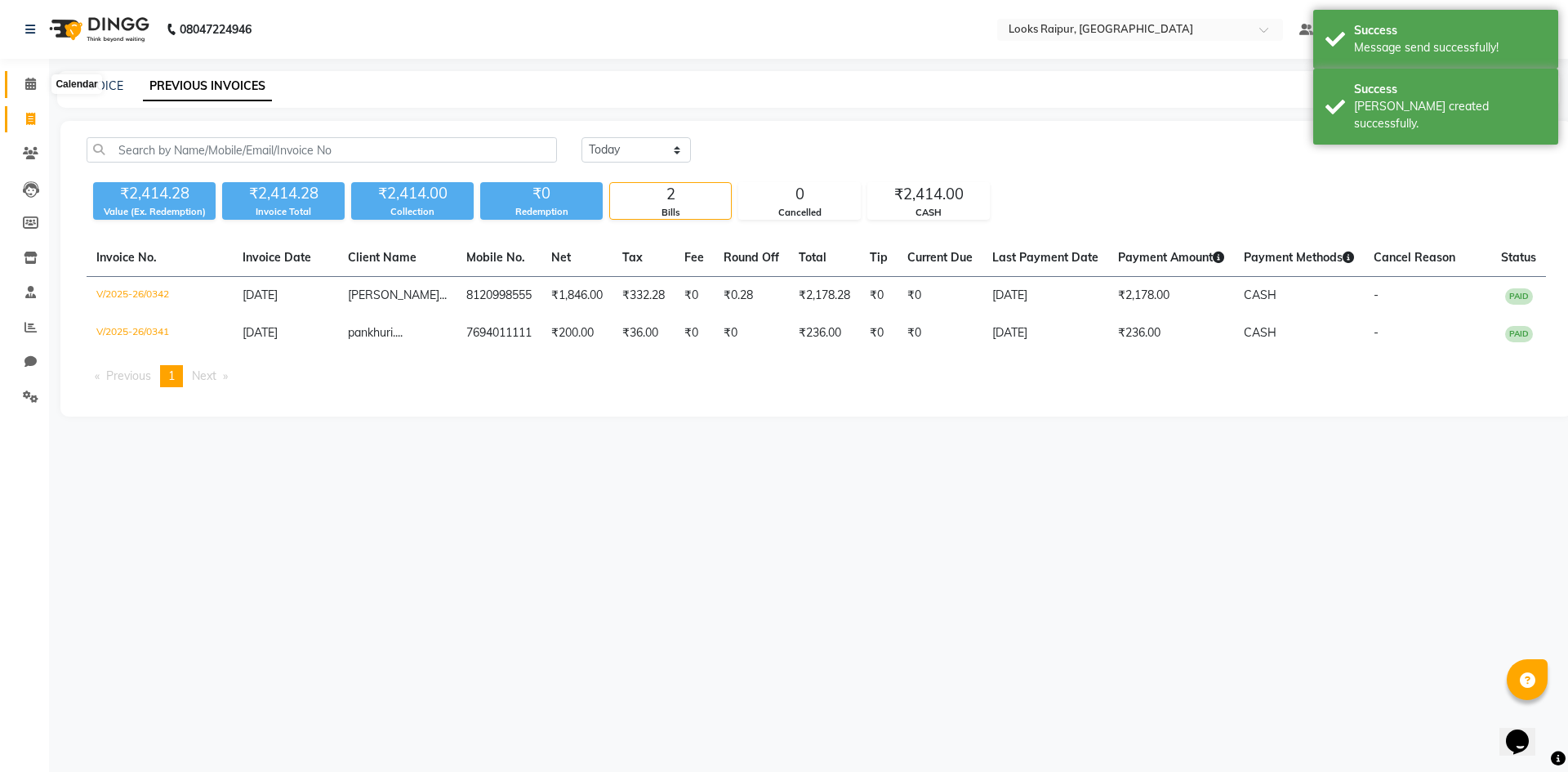
click at [28, 81] on icon at bounding box center [31, 84] width 11 height 13
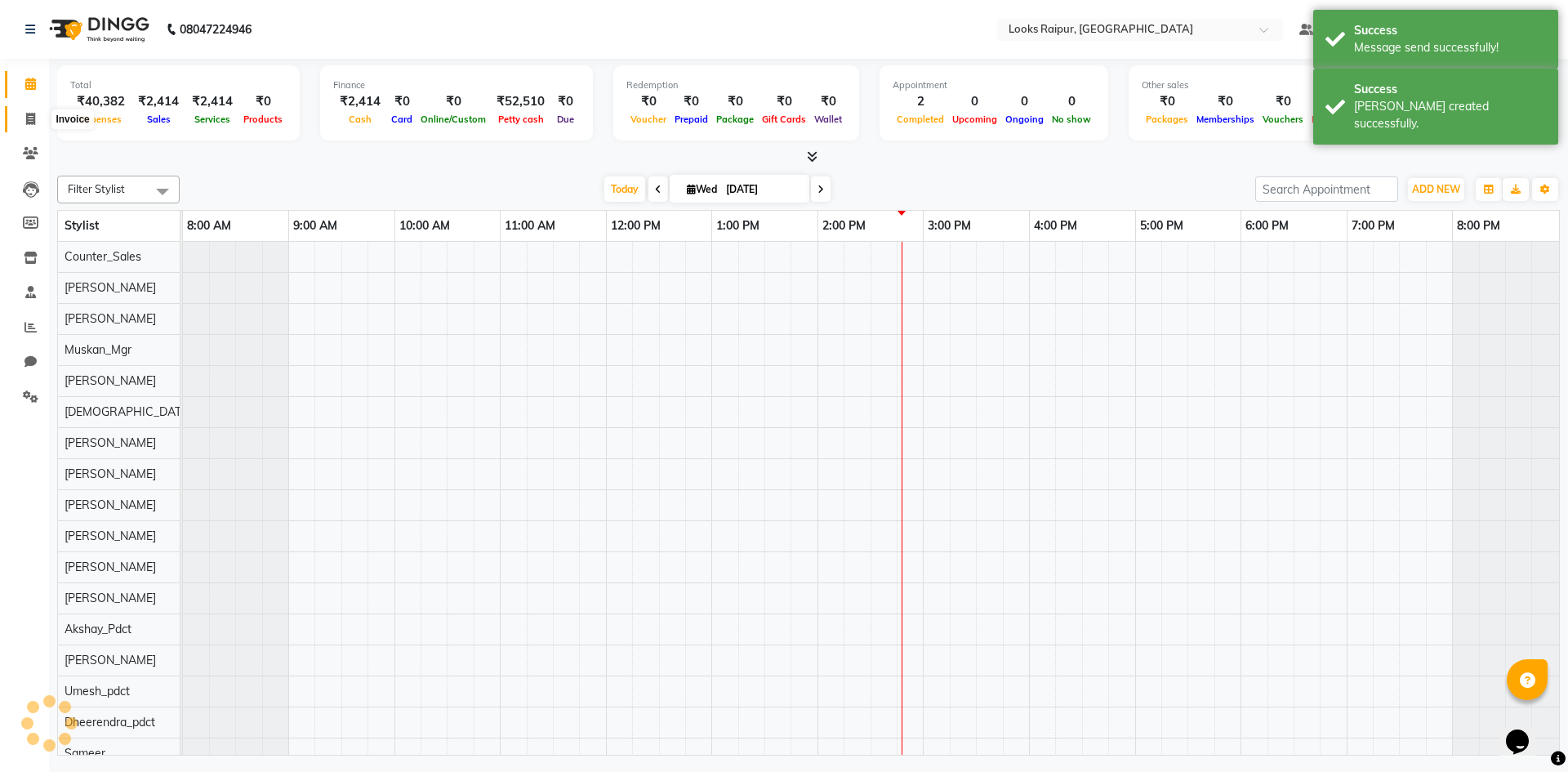
click at [28, 115] on icon at bounding box center [31, 119] width 9 height 13
select select "service"
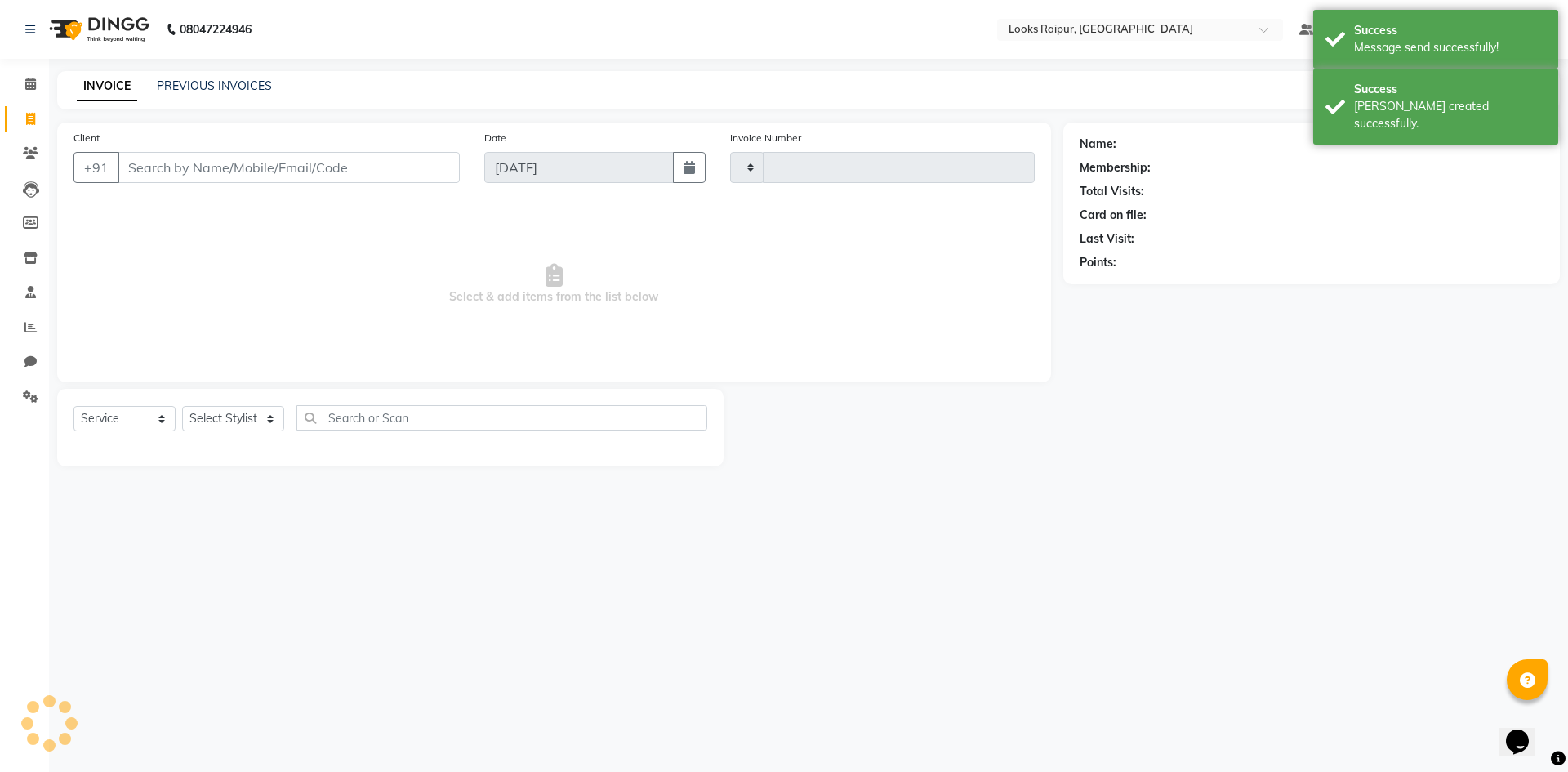
type input "0343"
select select "8606"
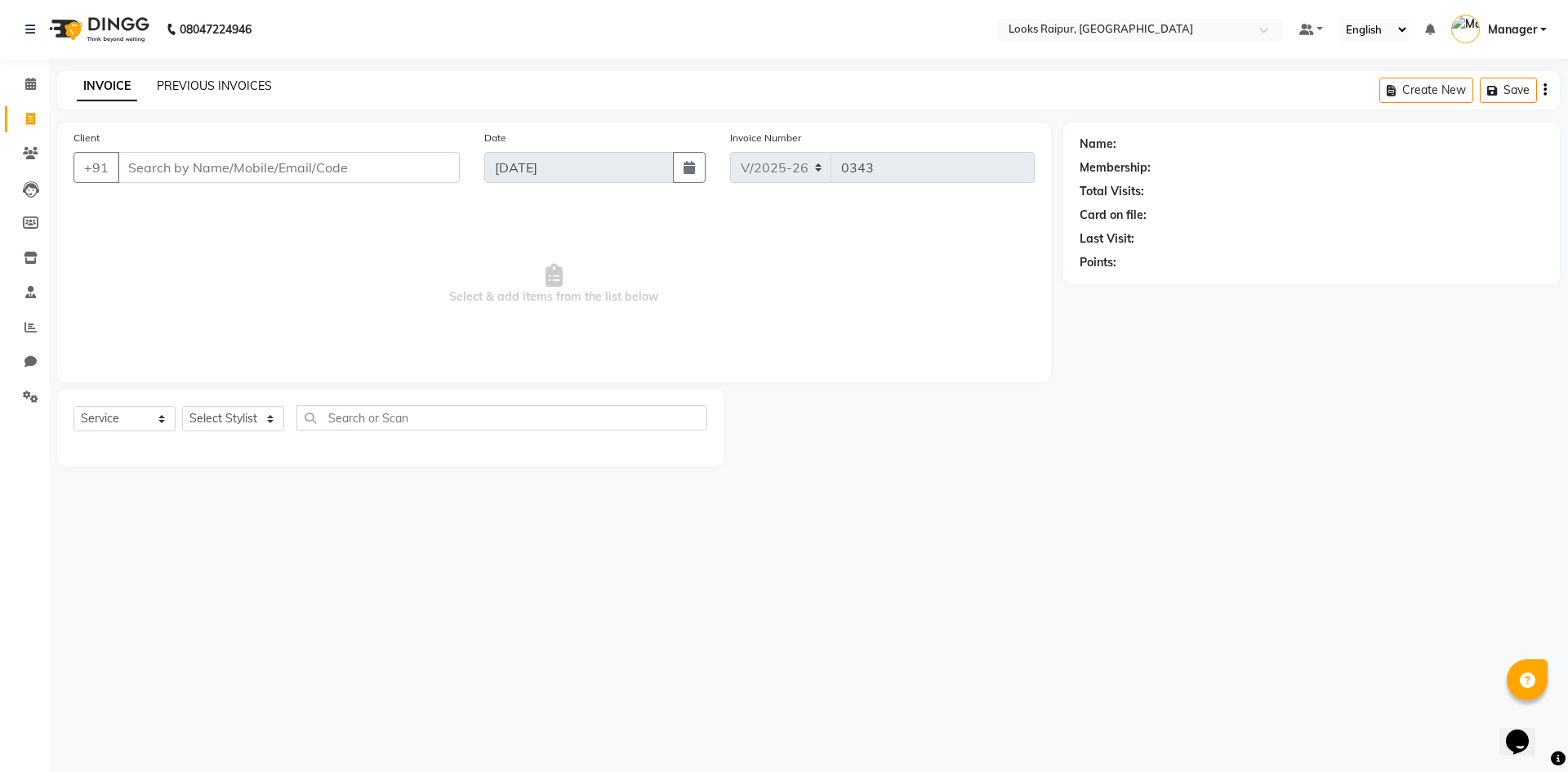
click at [219, 80] on link "PREVIOUS INVOICES" at bounding box center [215, 86] width 116 height 14
